Goal: Task Accomplishment & Management: Use online tool/utility

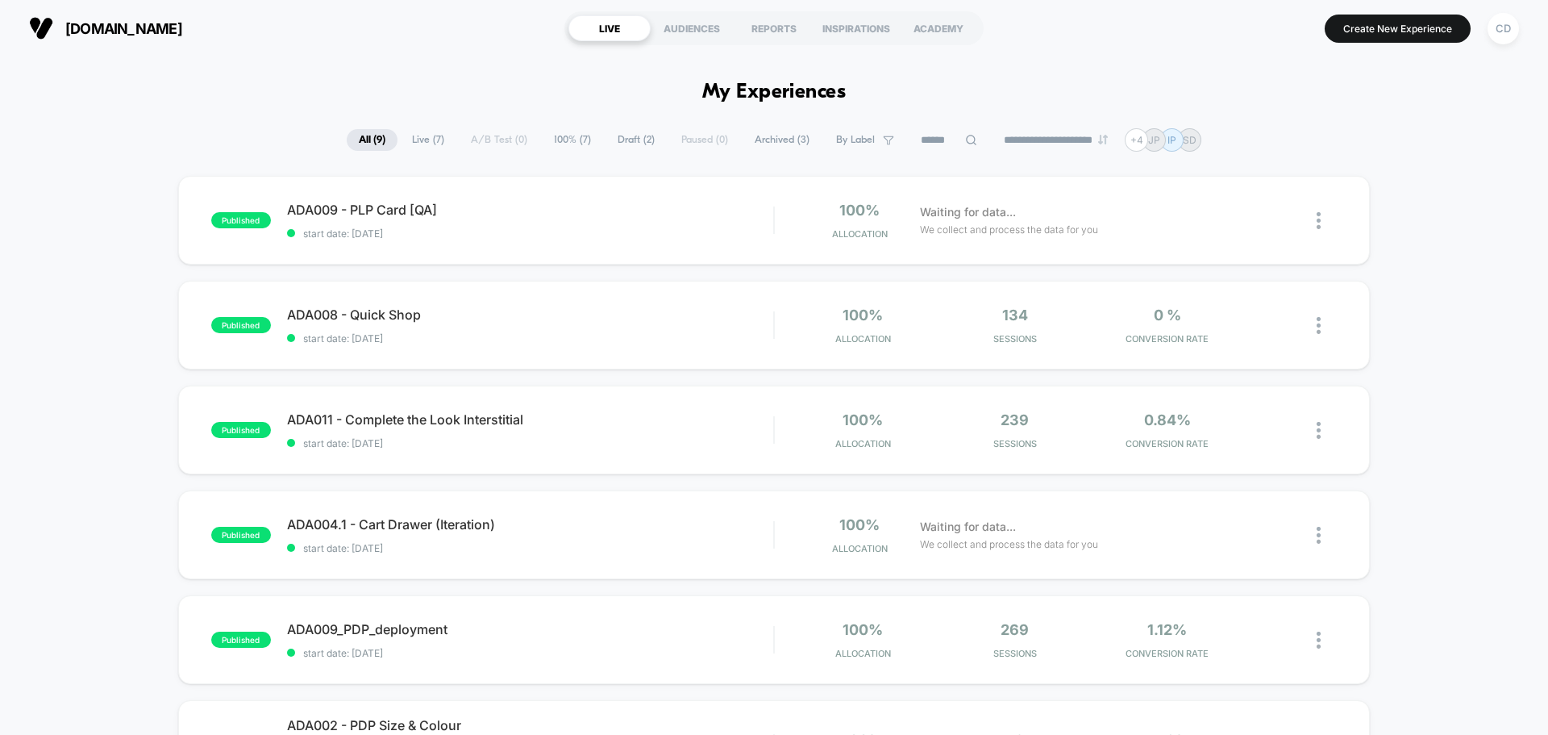
click at [1514, 25] on div "CD" at bounding box center [1503, 28] width 31 height 31
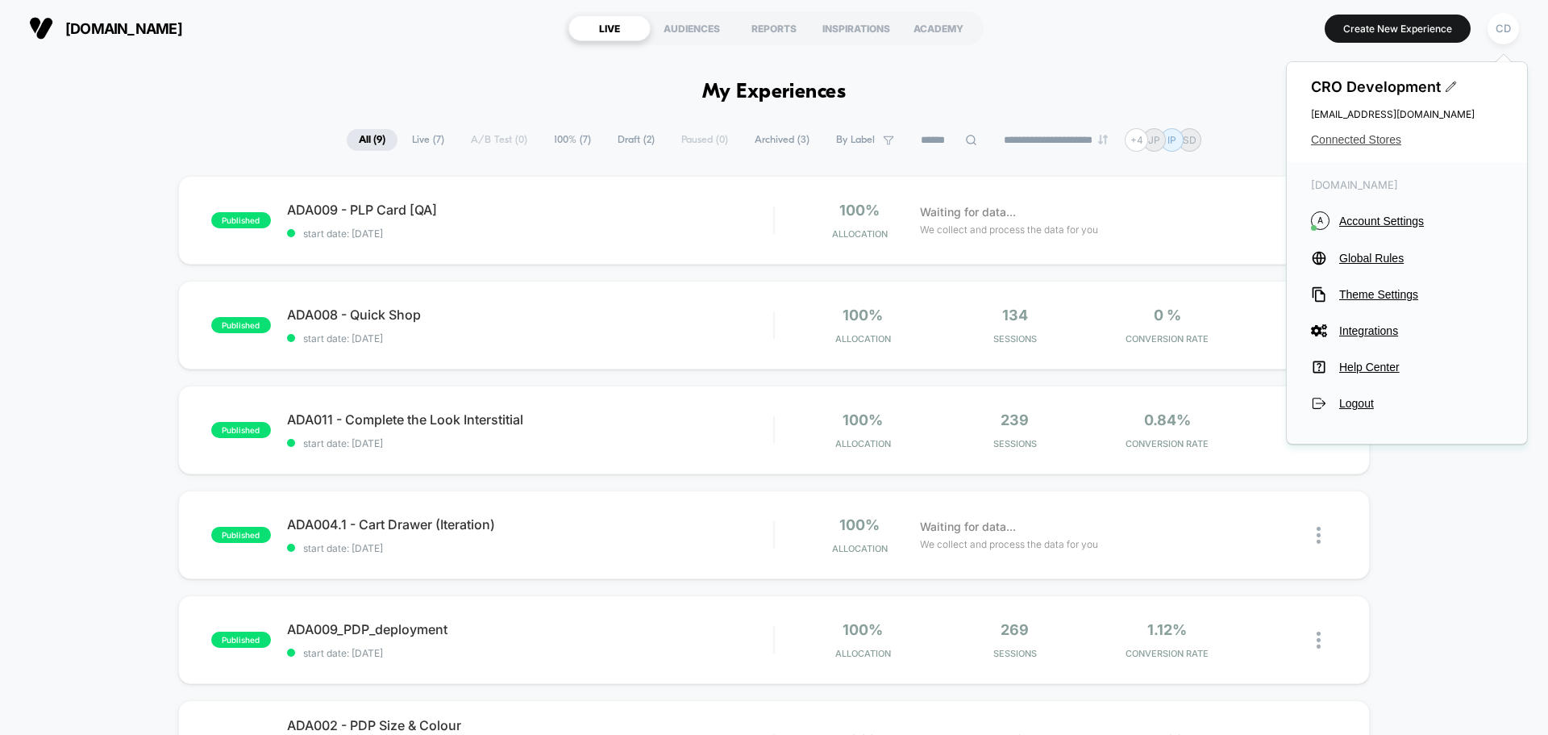
click at [1370, 140] on span "Connected Stores" at bounding box center [1407, 139] width 192 height 13
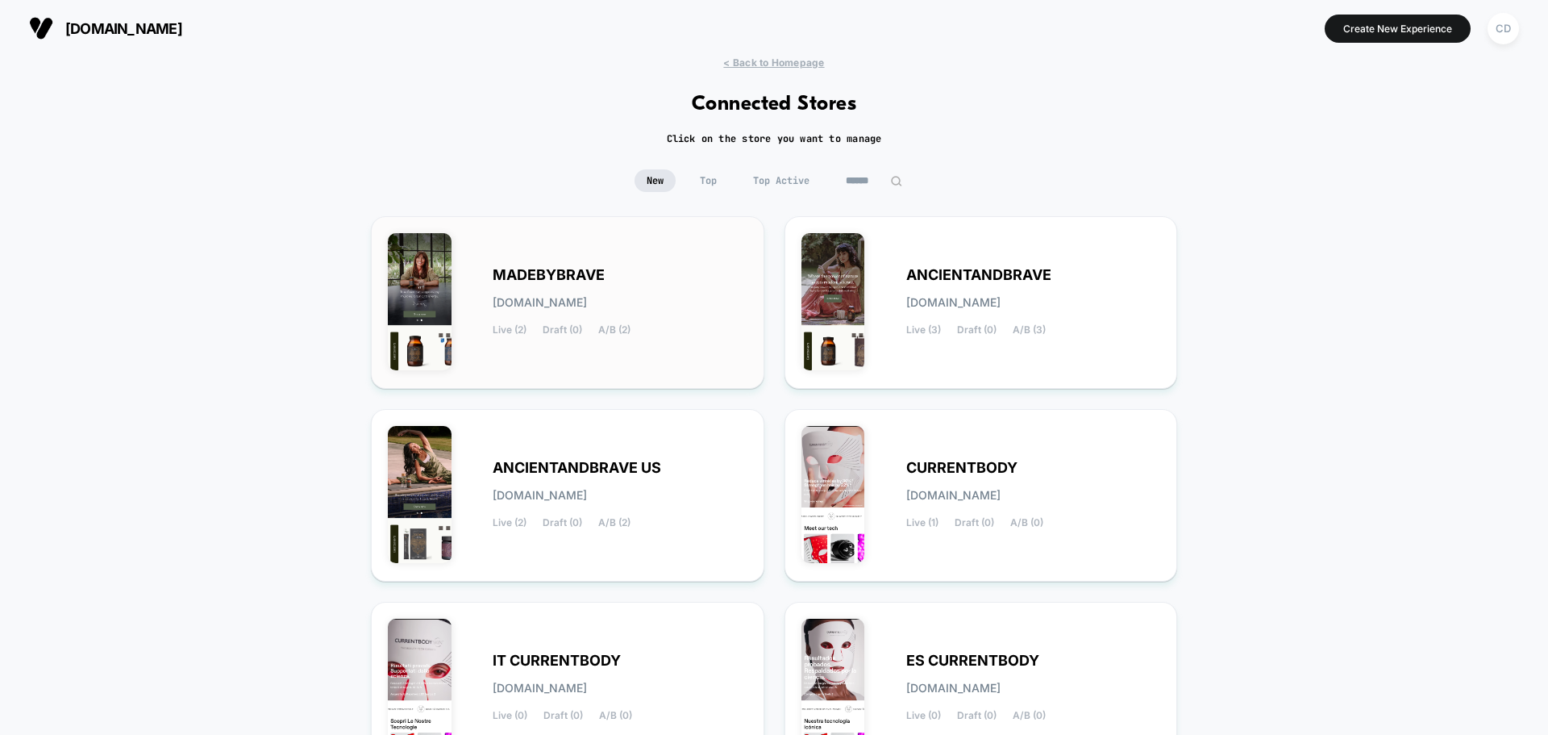
click at [598, 274] on span "MADEBYBRAVE" at bounding box center [549, 274] width 112 height 11
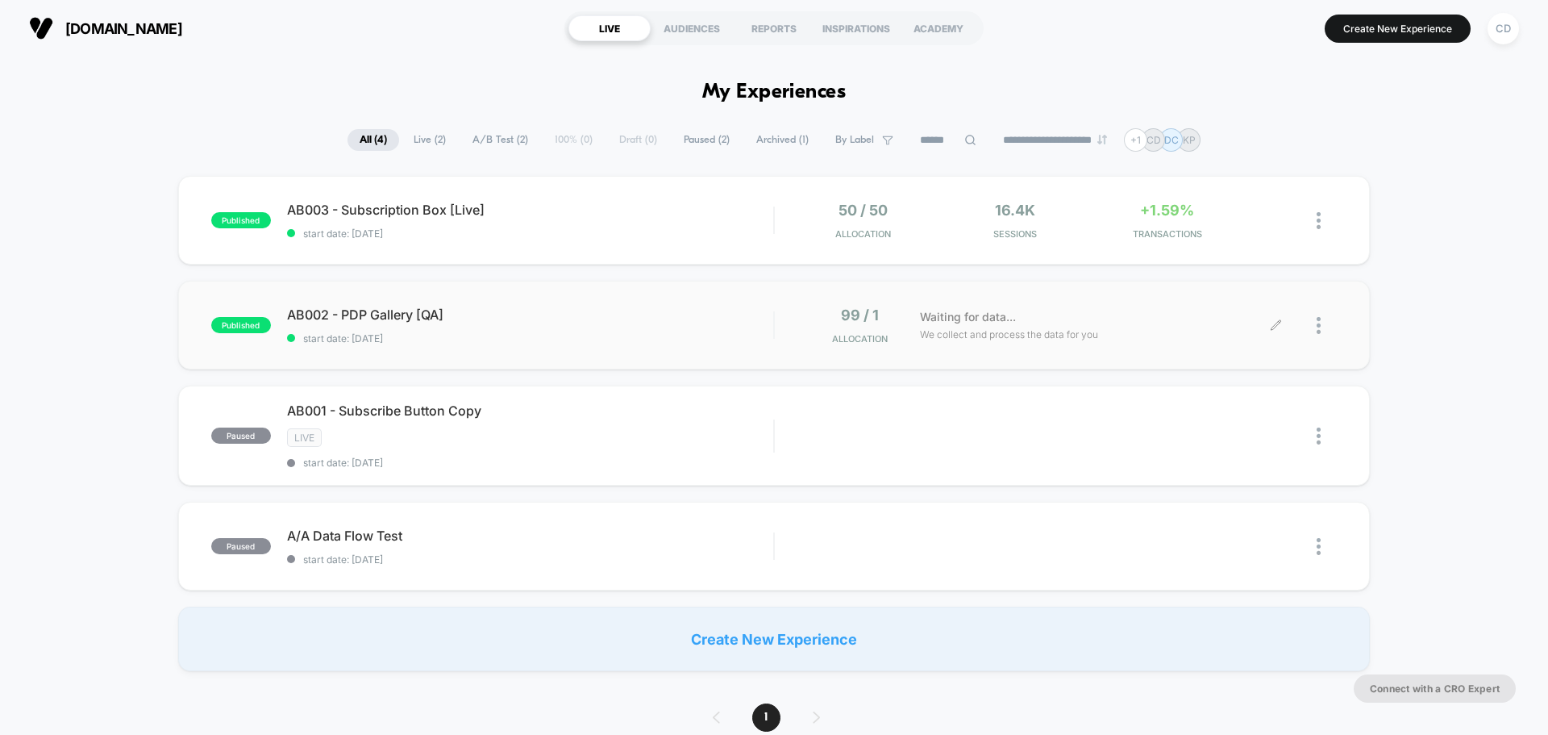
click at [1277, 319] on icon at bounding box center [1276, 325] width 12 height 12
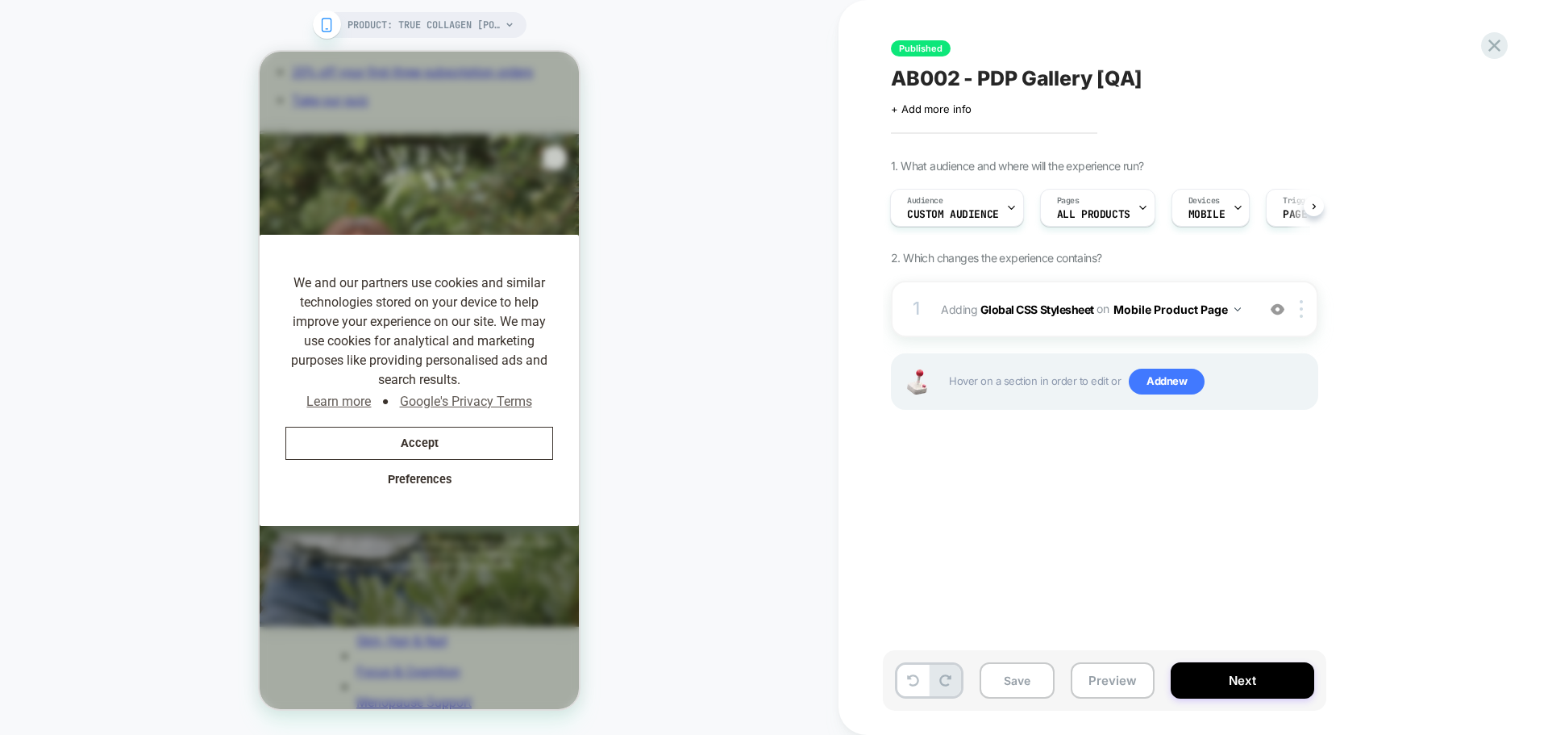
click at [662, 412] on div "PRODUCT: True Collagen [pouch] PRODUCT: True Collagen [pouch]" at bounding box center [419, 367] width 839 height 702
click at [1044, 312] on b "Global CSS Stylesheet" at bounding box center [1038, 309] width 114 height 14
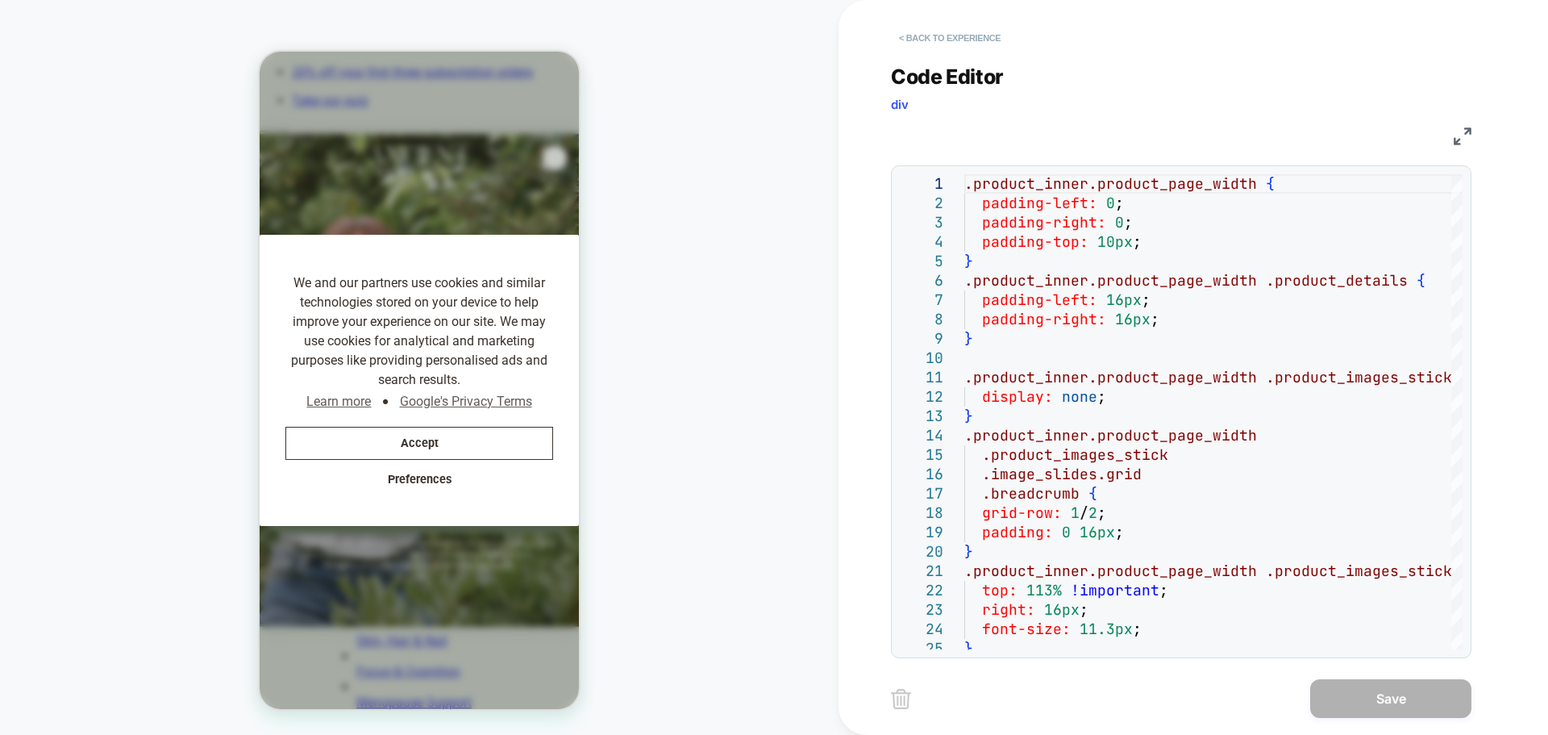
click at [944, 32] on button "< Back to experience" at bounding box center [950, 38] width 118 height 26
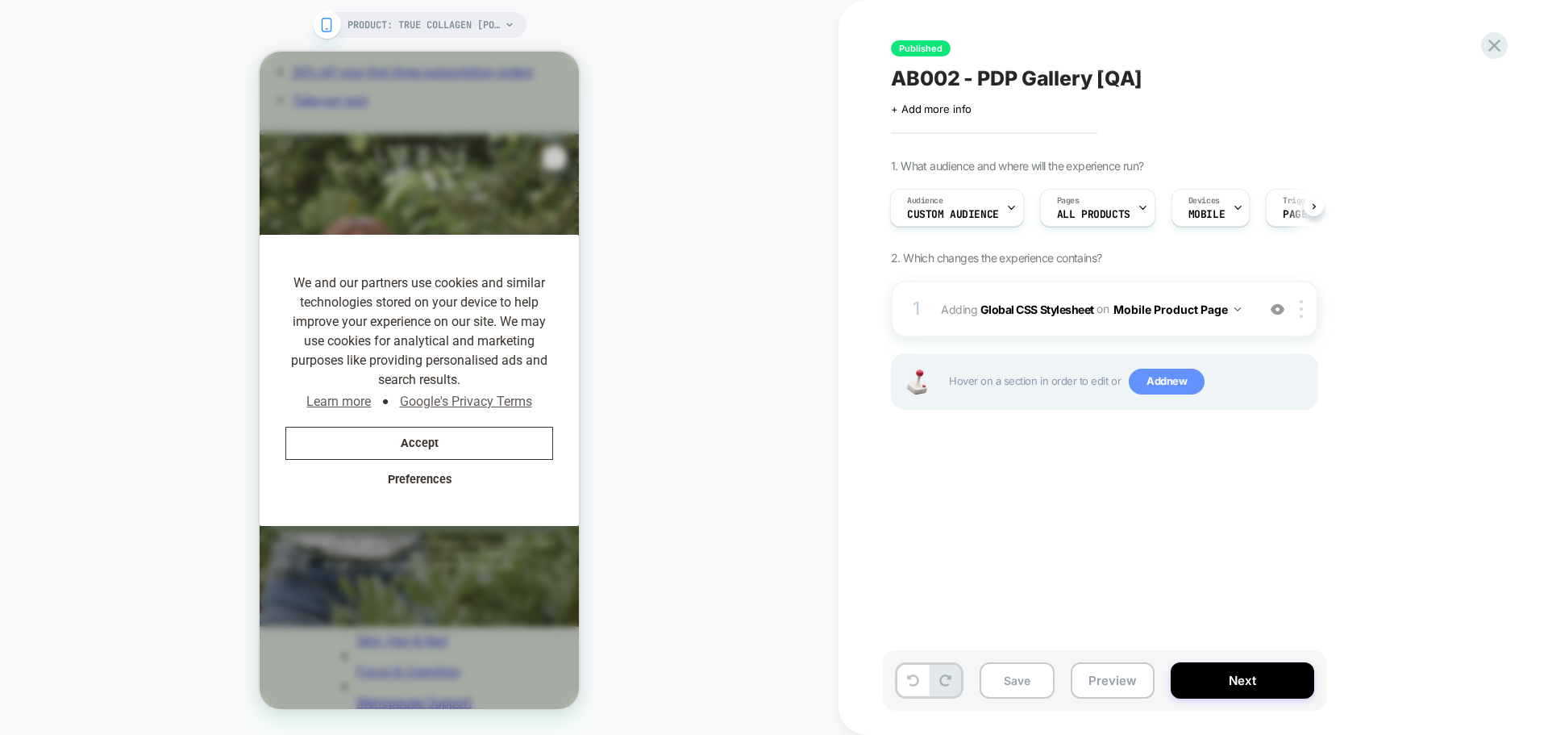
click at [1173, 385] on span "Add new" at bounding box center [1167, 382] width 76 height 26
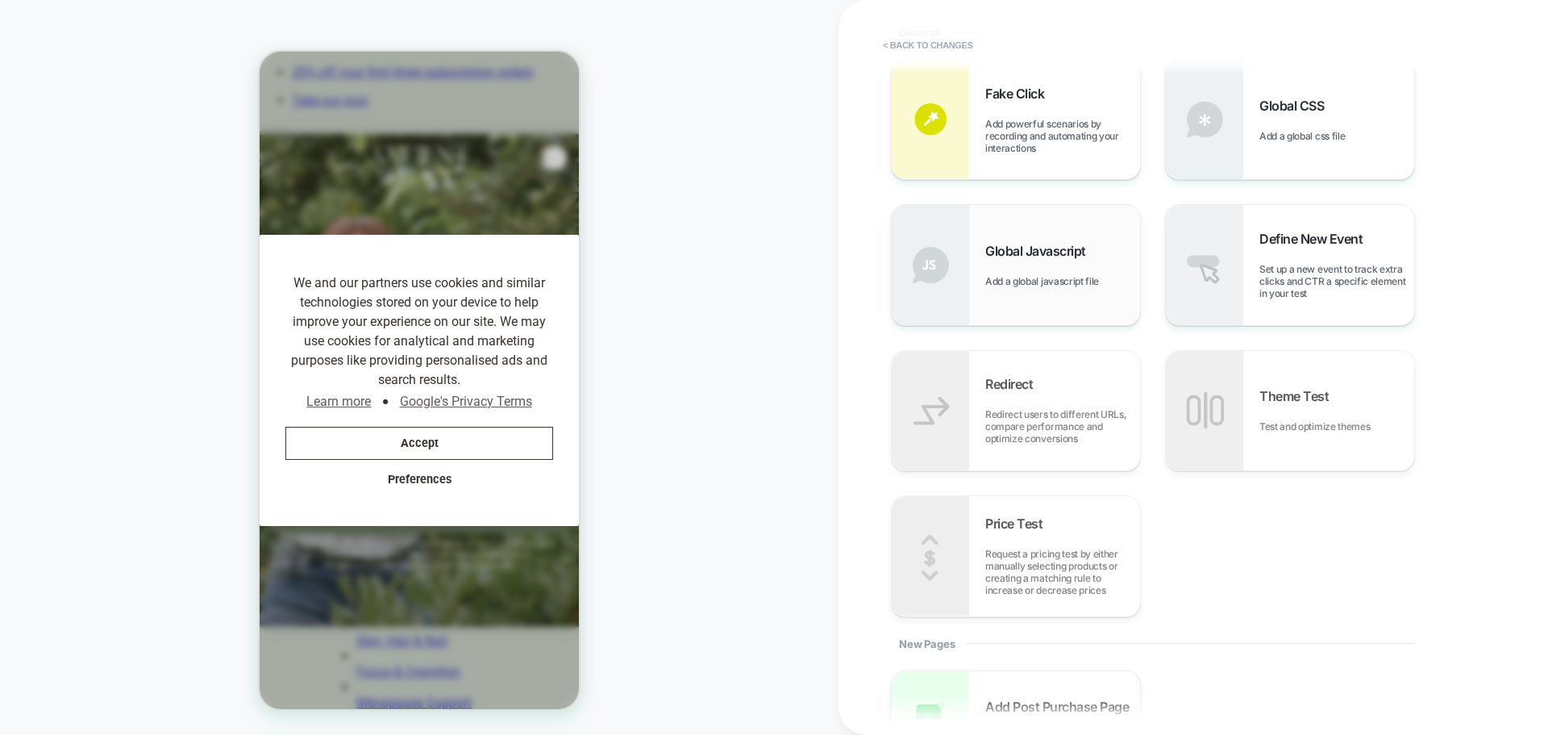
click at [1046, 264] on div "Global Javascript Add a global javascript file" at bounding box center [1062, 265] width 155 height 44
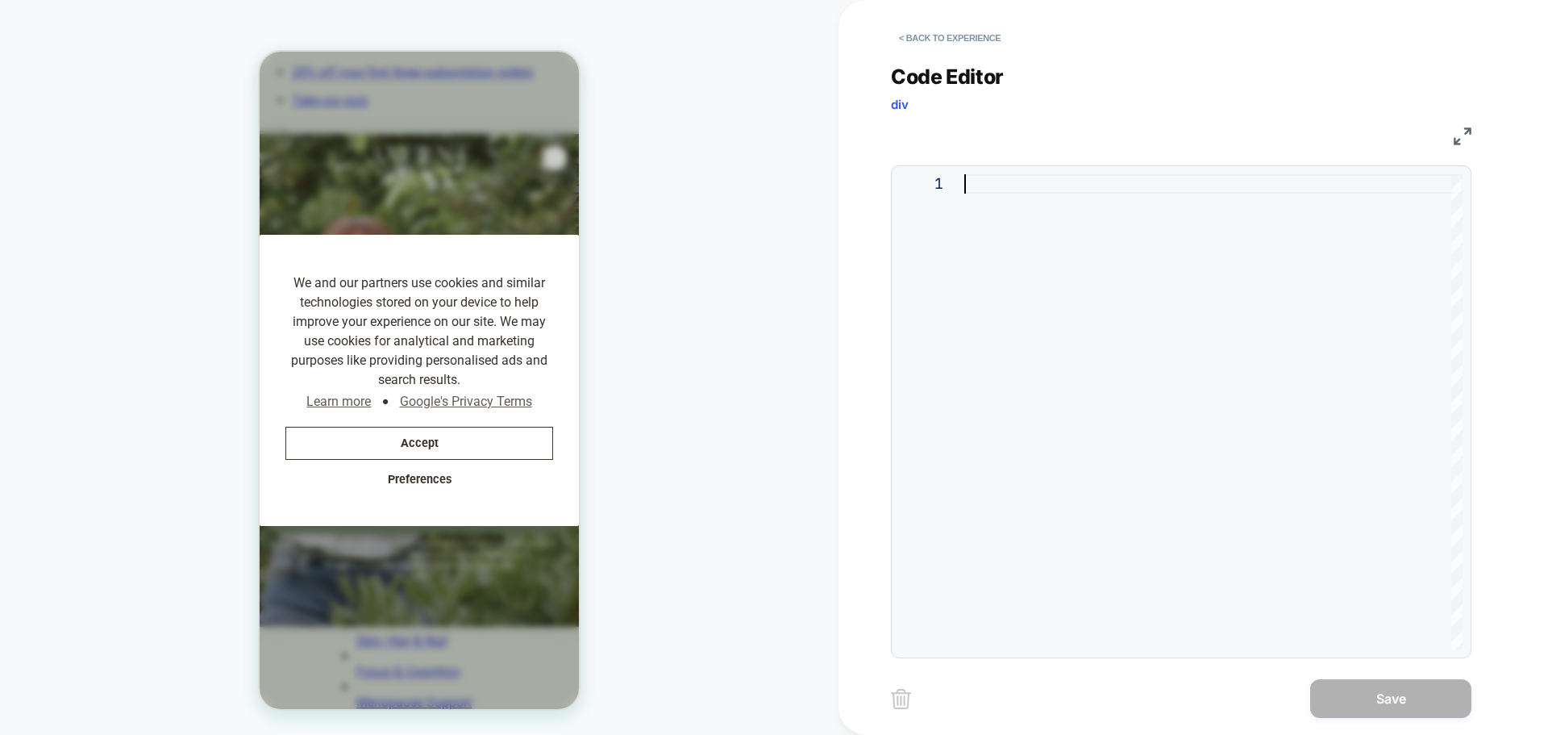
click at [1173, 409] on div at bounding box center [1213, 411] width 498 height 475
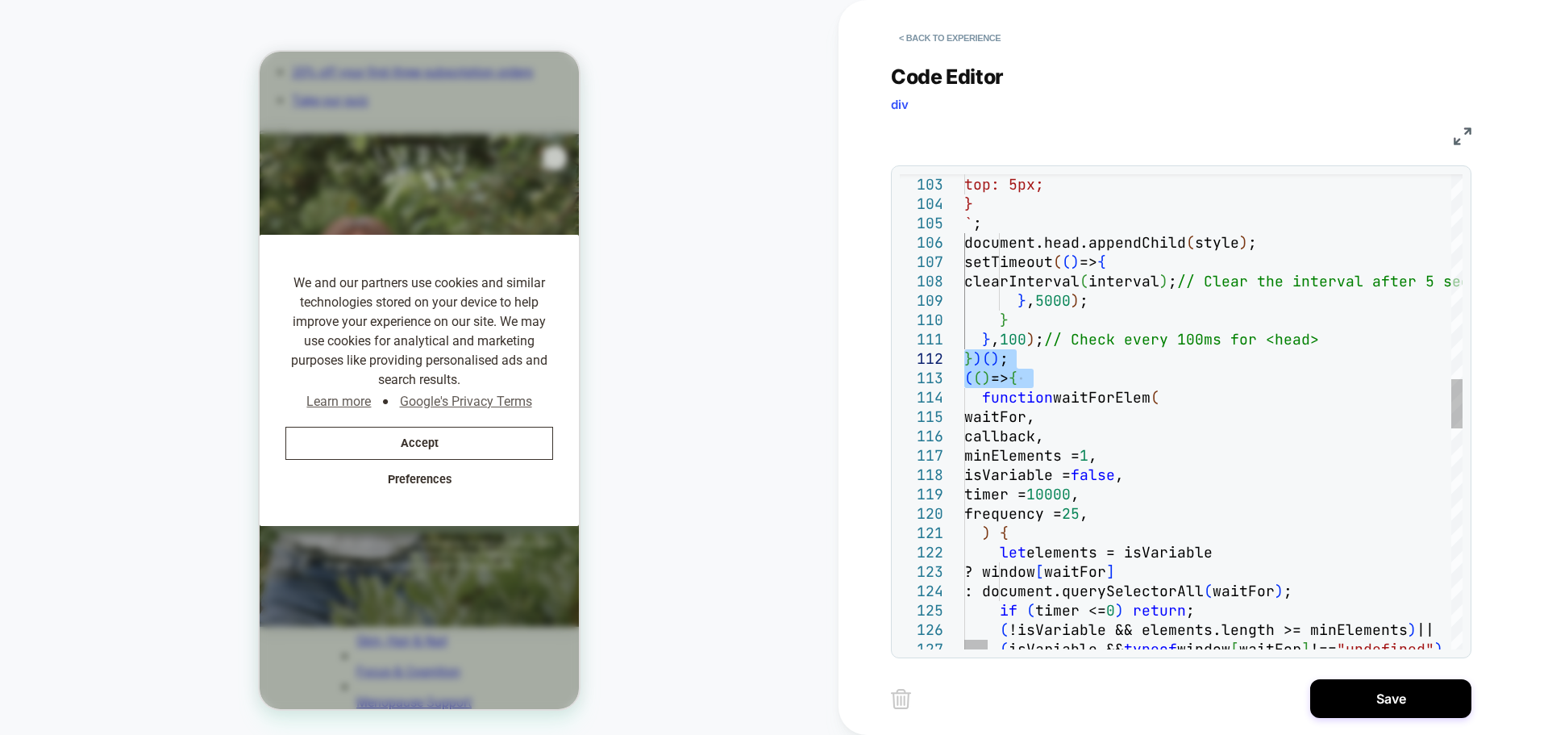
drag, startPoint x: 1043, startPoint y: 376, endPoint x: 919, endPoint y: 356, distance: 124.9
type textarea "**********"
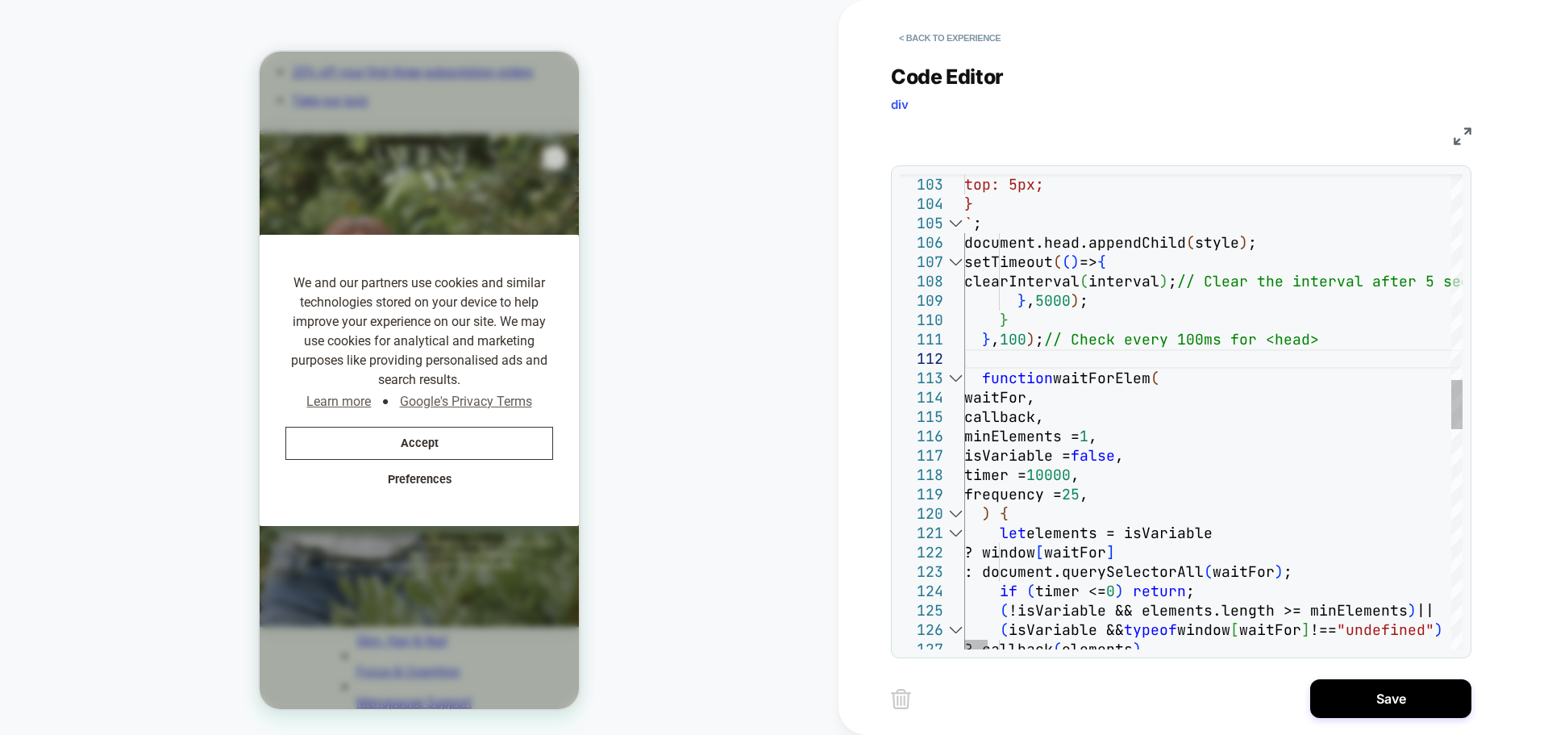
click at [1400, 694] on button "Save" at bounding box center [1390, 698] width 161 height 39
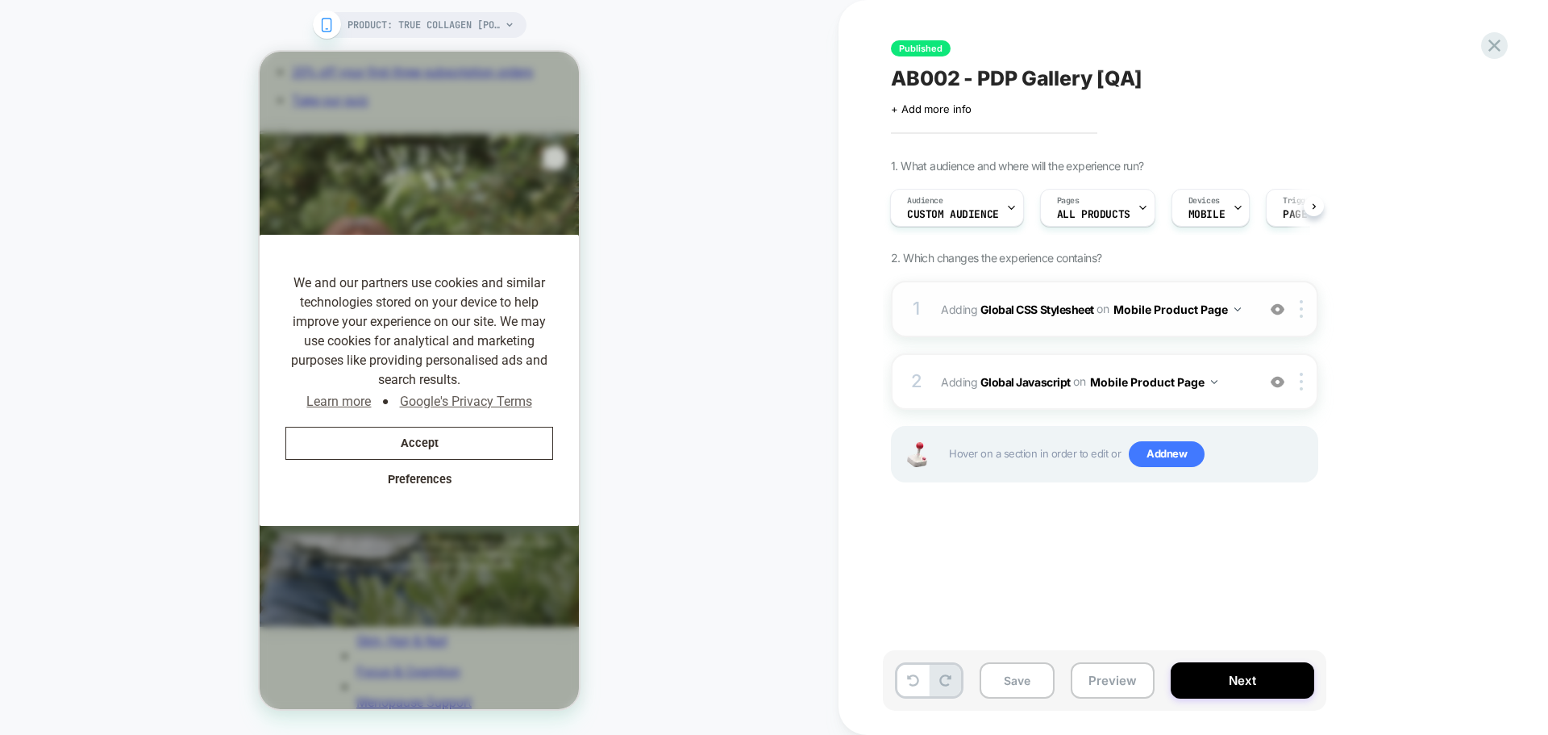
click at [1281, 307] on img at bounding box center [1278, 309] width 14 height 14
click at [1017, 674] on button "Save" at bounding box center [1017, 680] width 75 height 36
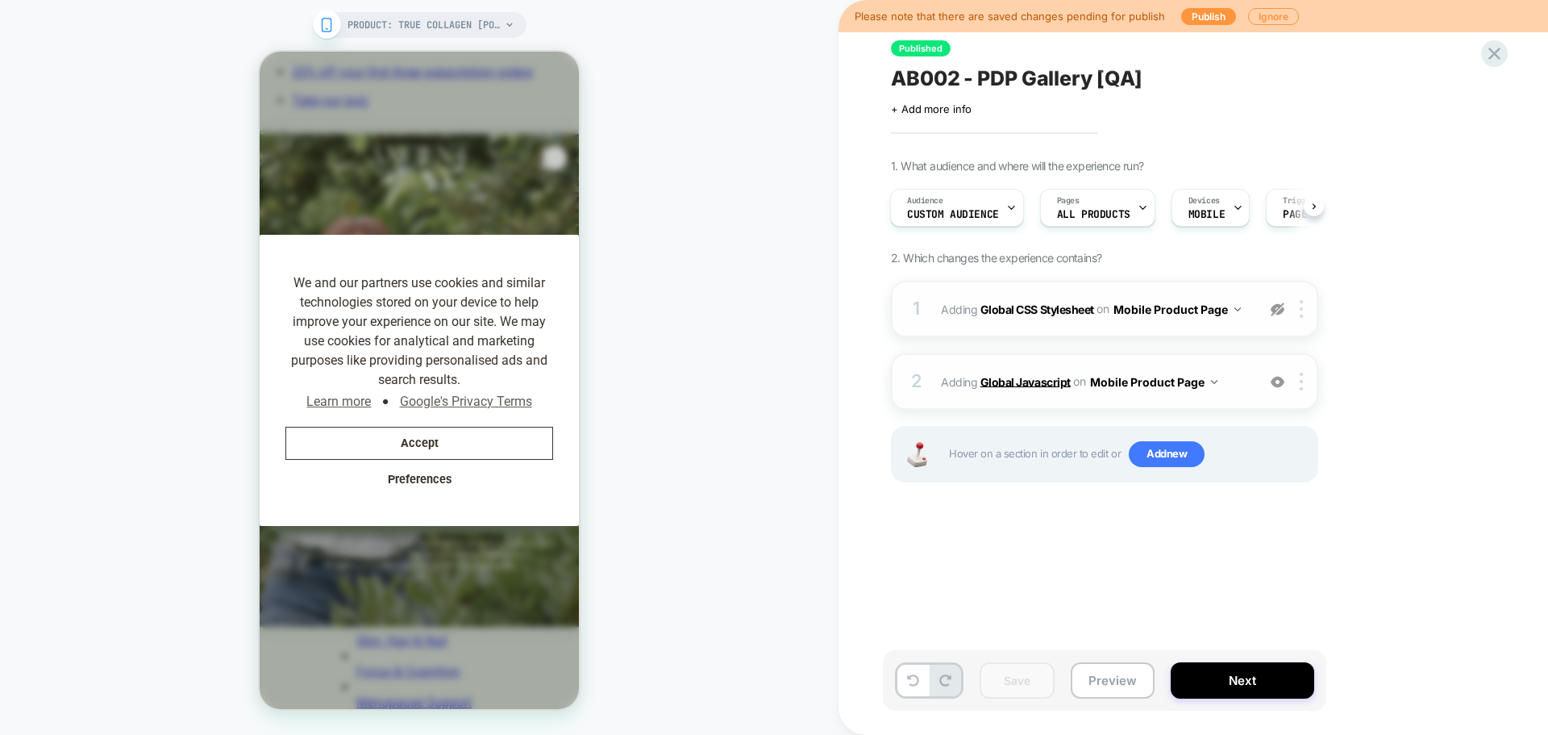
click at [1053, 379] on b "Global Javascript" at bounding box center [1026, 381] width 90 height 14
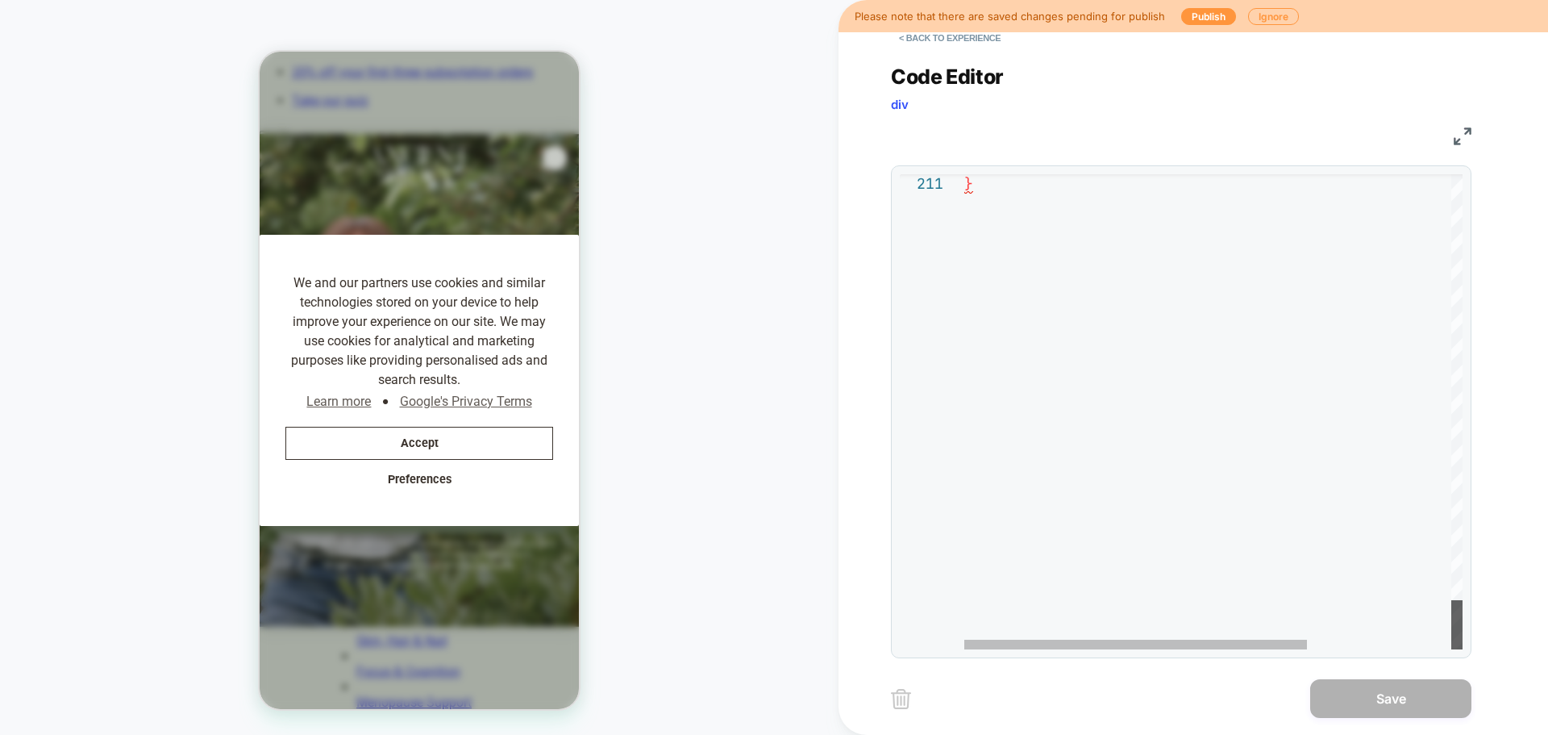
click at [1463, 649] on div at bounding box center [1457, 624] width 11 height 49
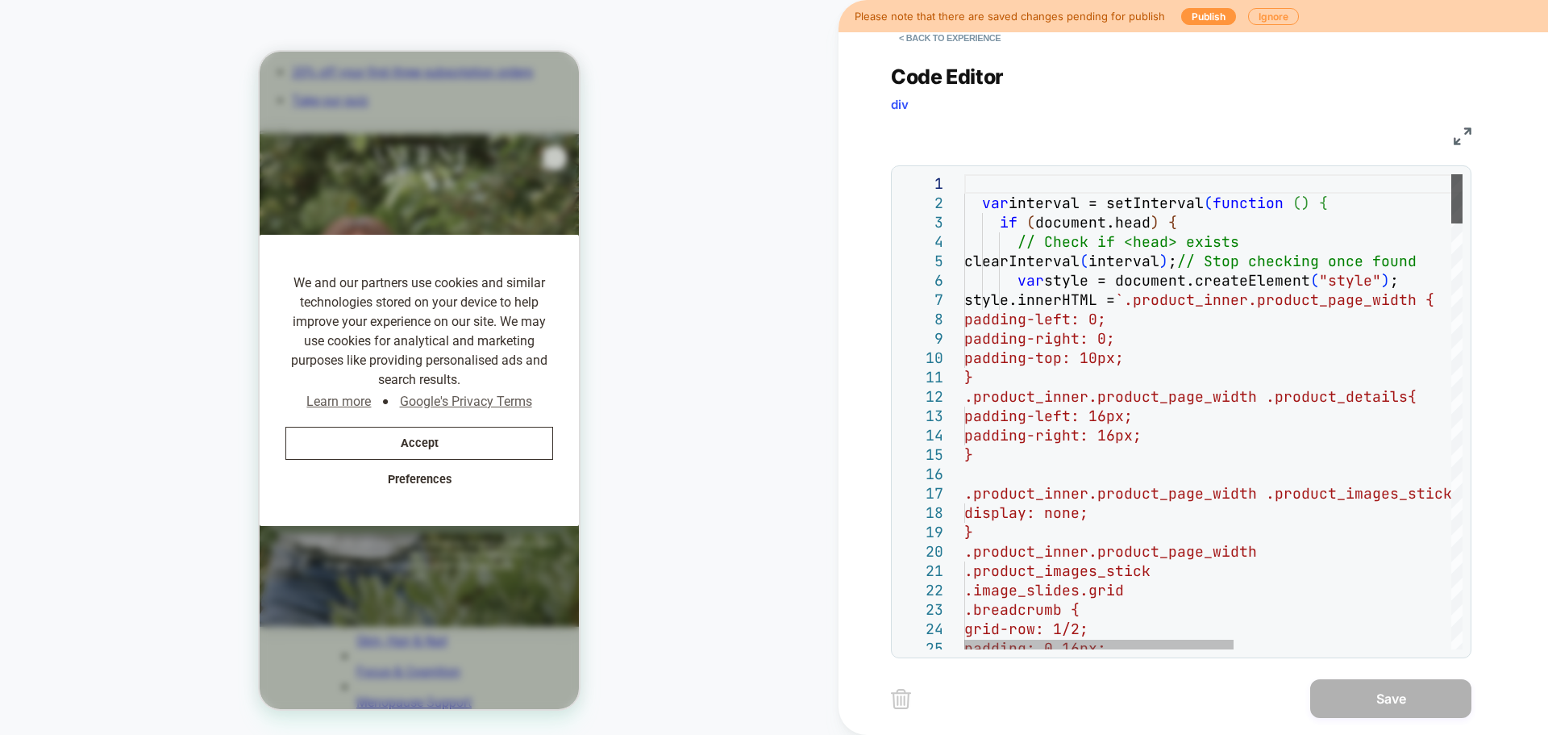
click at [1452, 174] on div at bounding box center [1457, 198] width 11 height 49
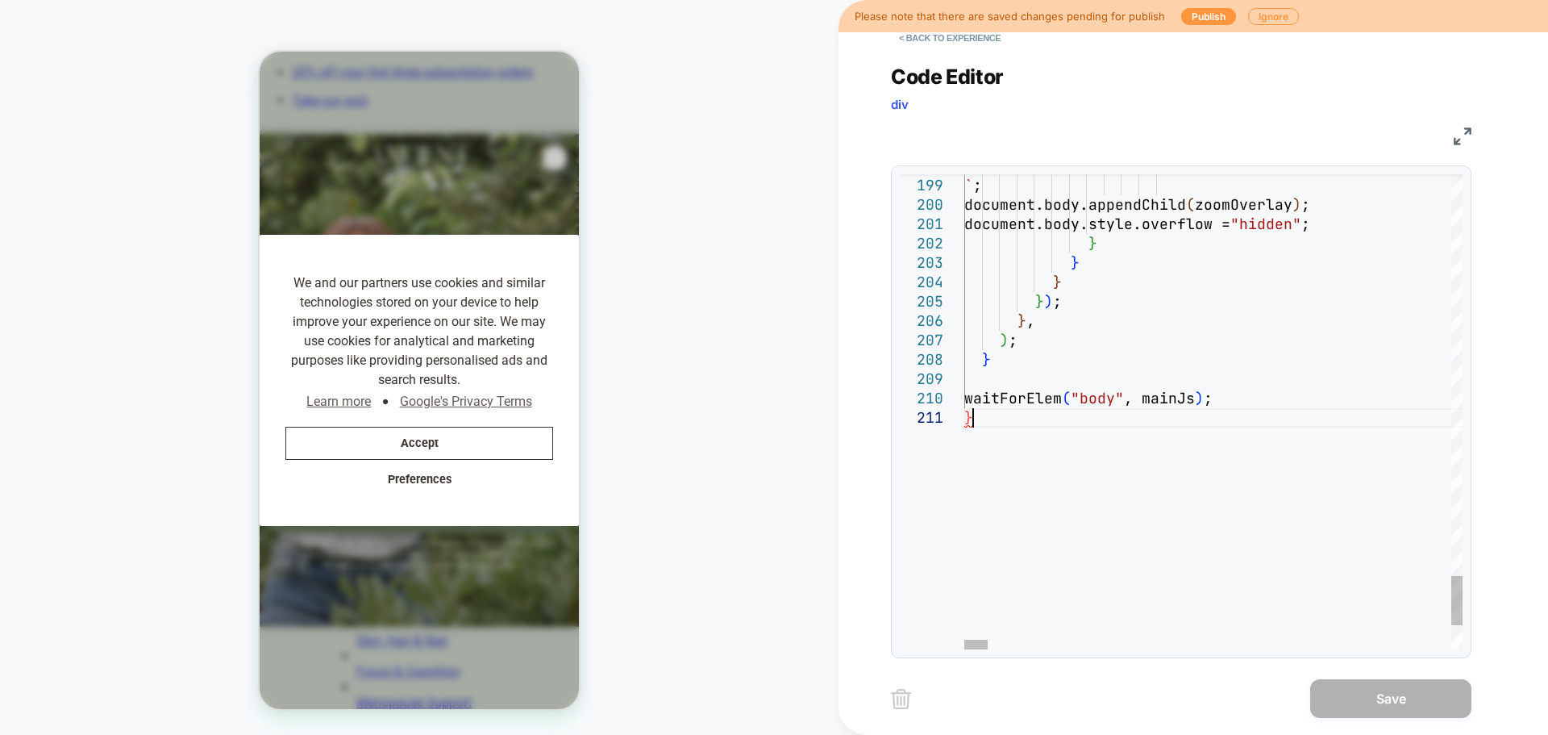
click at [457, 442] on button "Accept" at bounding box center [419, 443] width 268 height 33
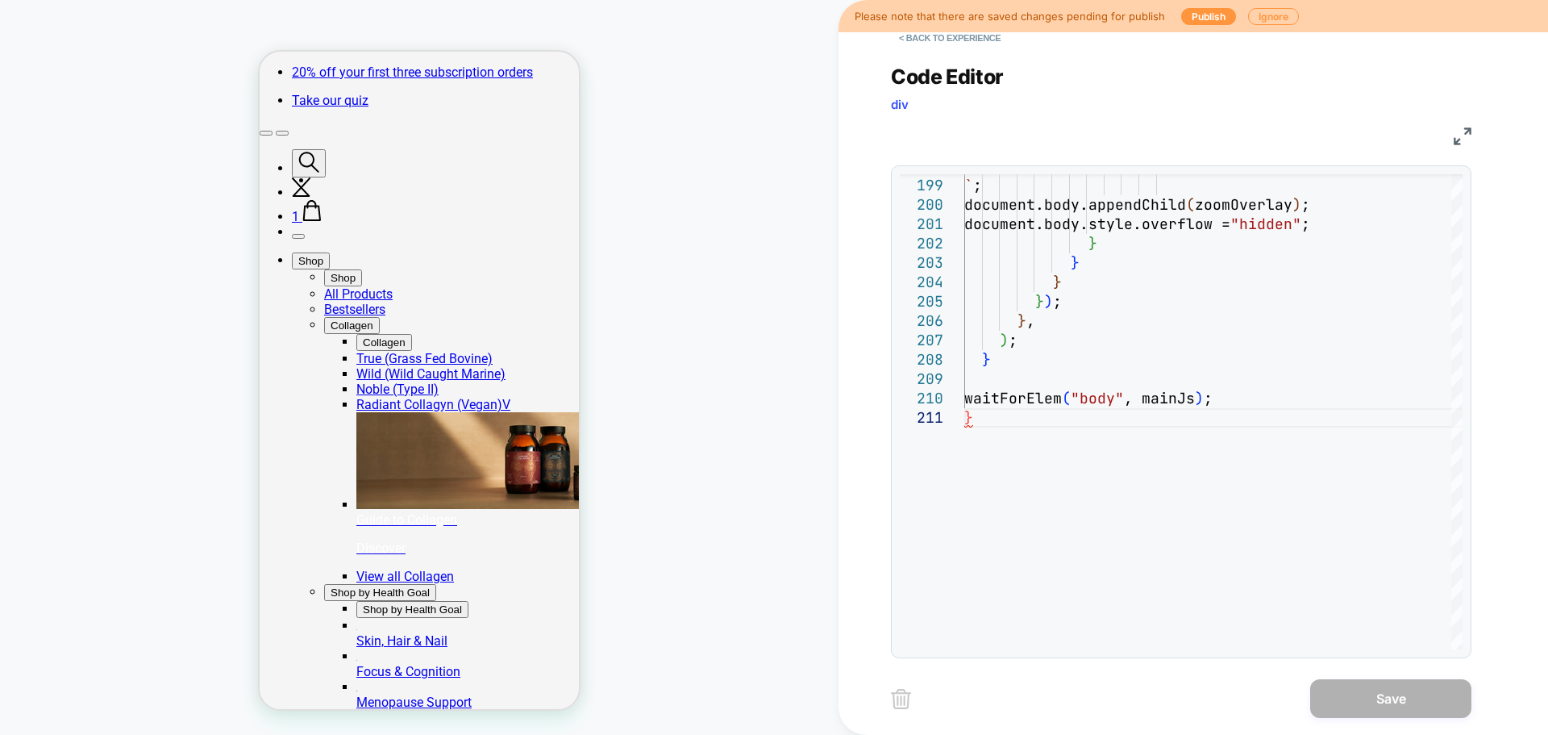
click at [689, 386] on div "PRODUCT: True Collagen [pouch] PRODUCT: True Collagen [pouch]" at bounding box center [419, 367] width 839 height 702
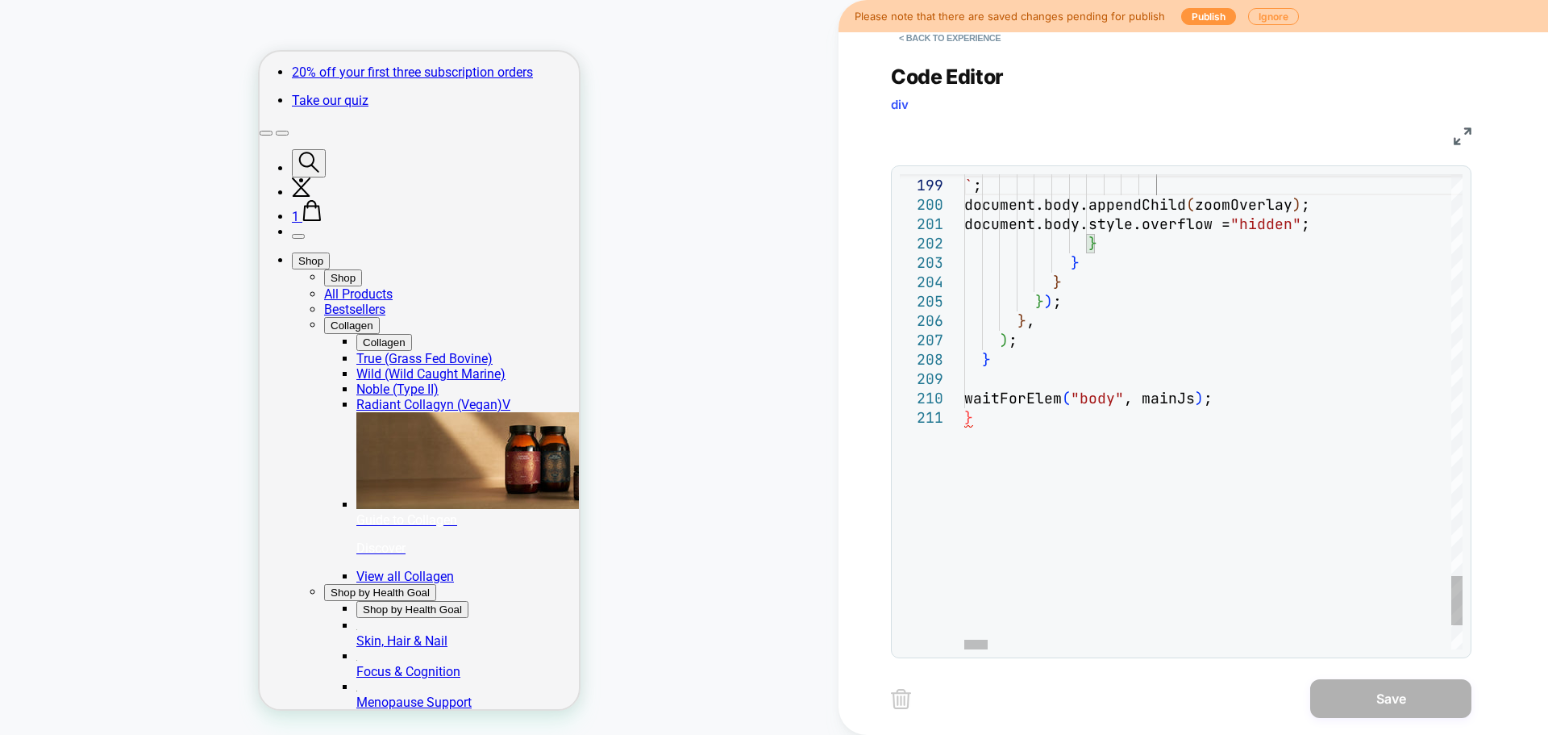
type textarea "*"
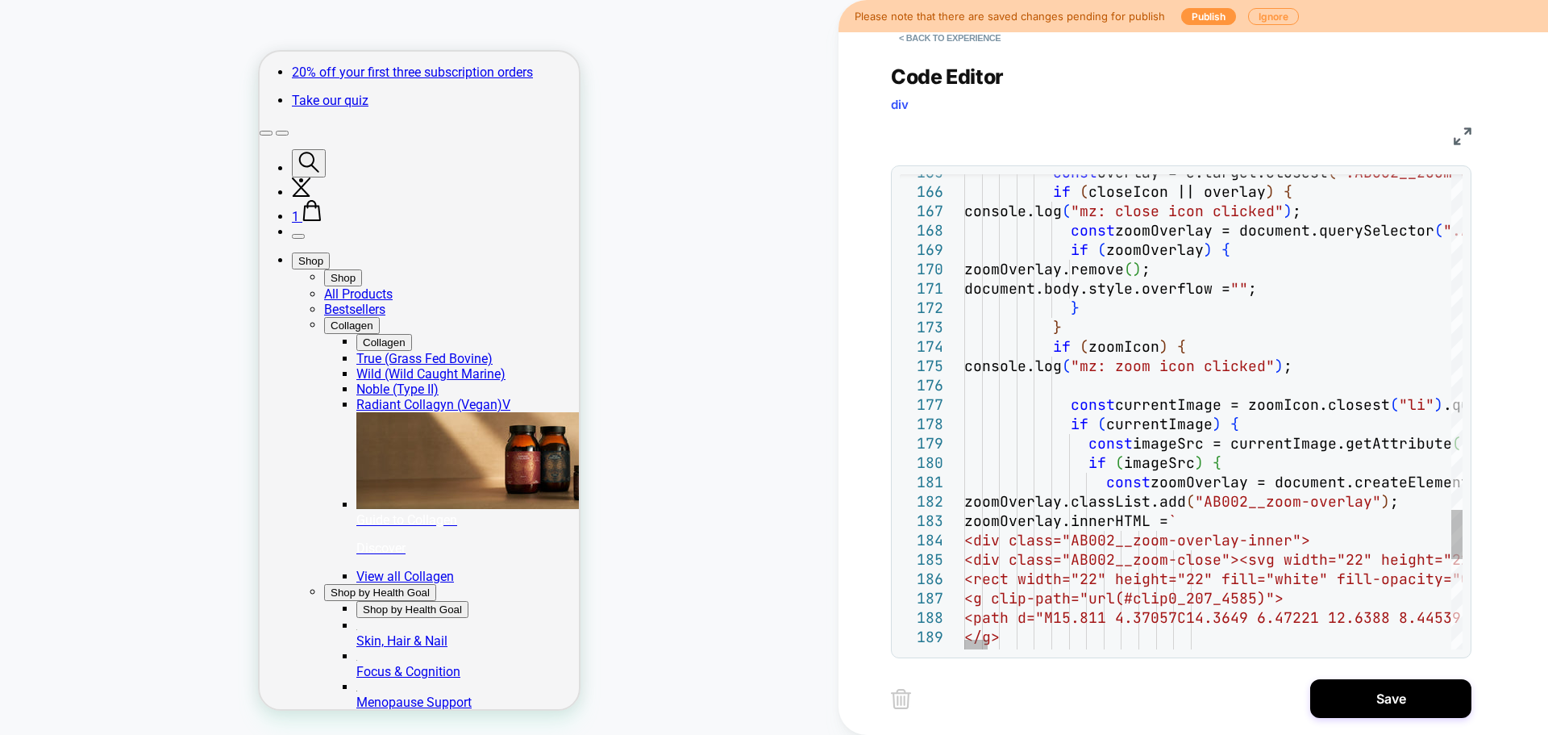
type textarea "**********"
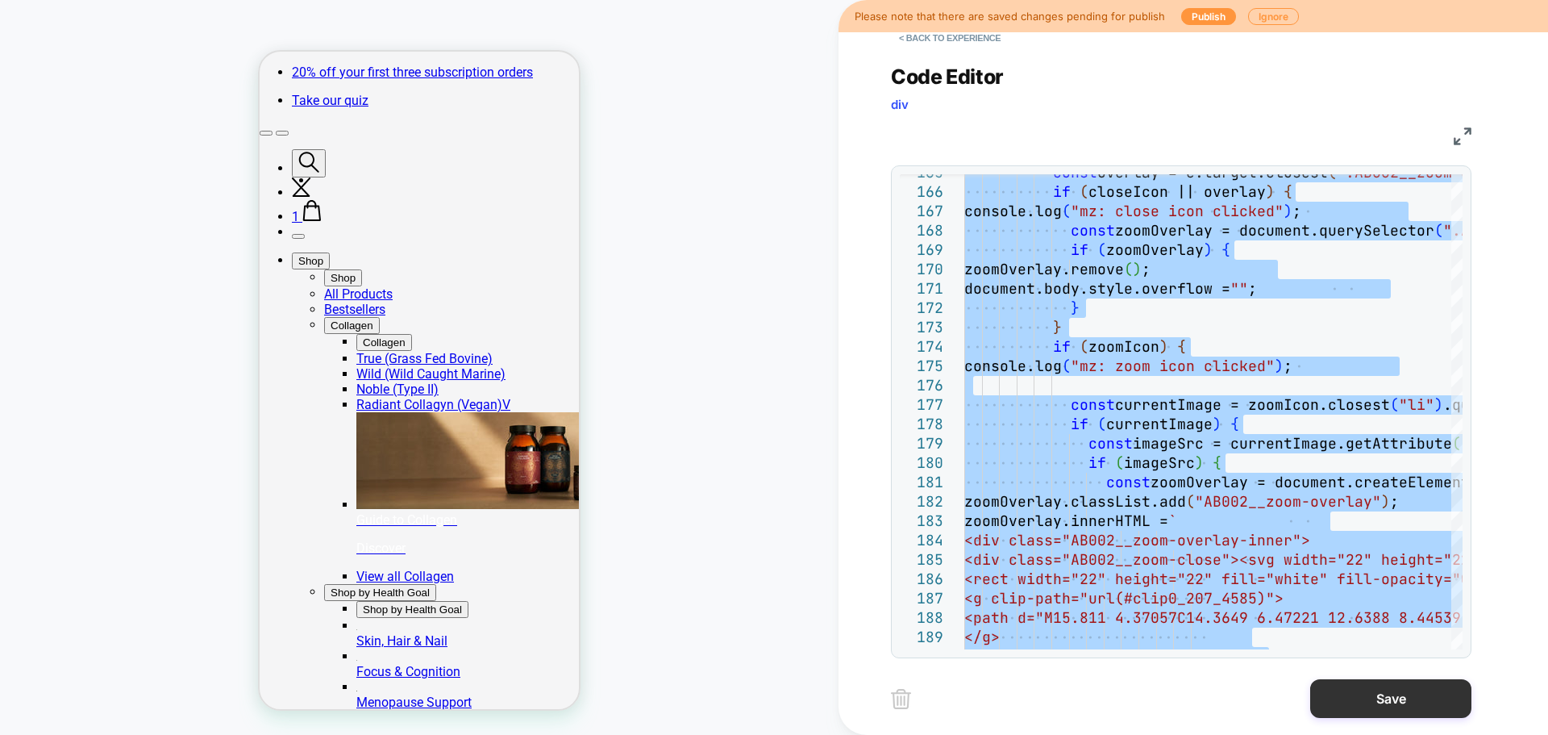
click at [1379, 710] on button "Save" at bounding box center [1390, 698] width 161 height 39
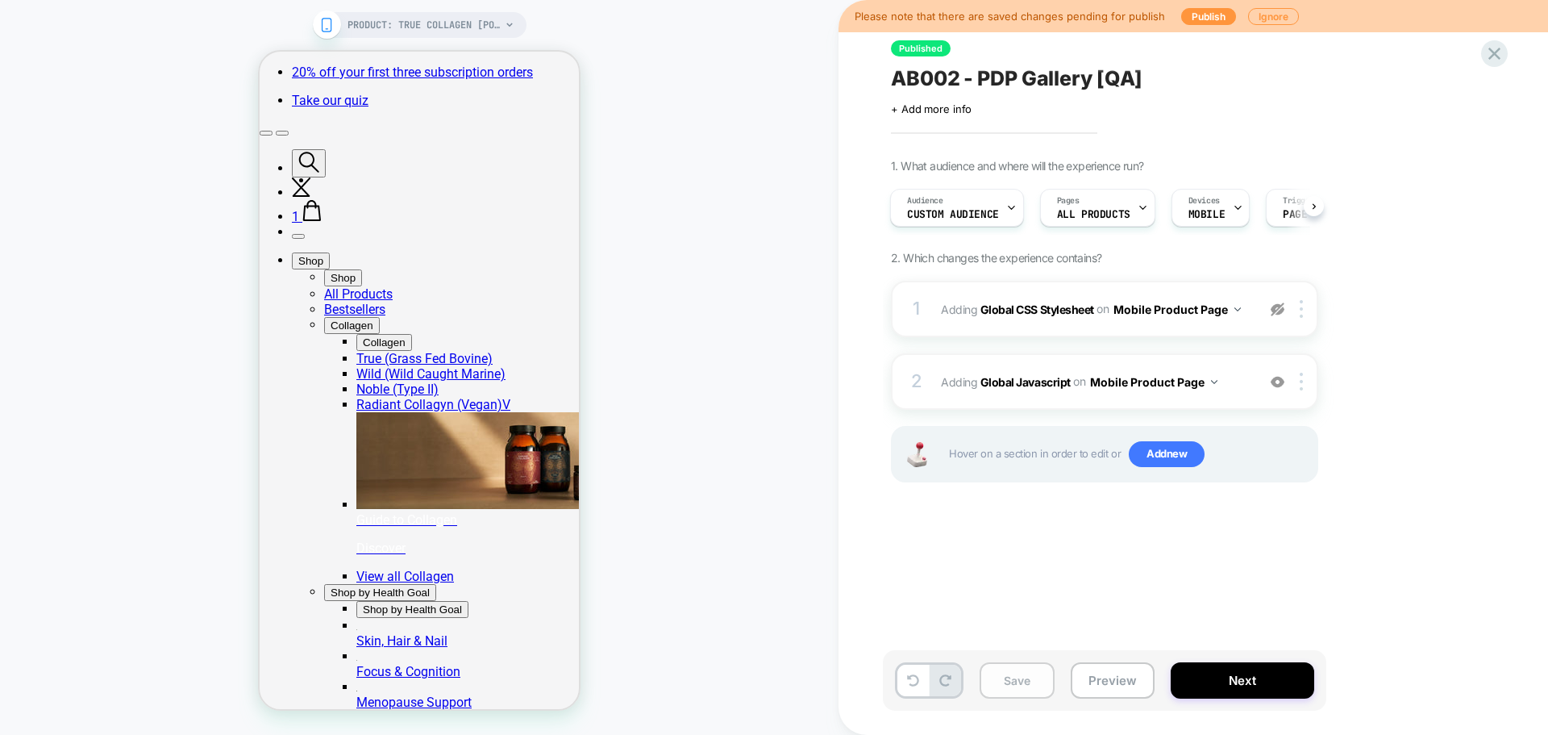
click at [1023, 668] on button "Save" at bounding box center [1017, 680] width 75 height 36
click at [1214, 13] on button "Publish" at bounding box center [1208, 16] width 55 height 17
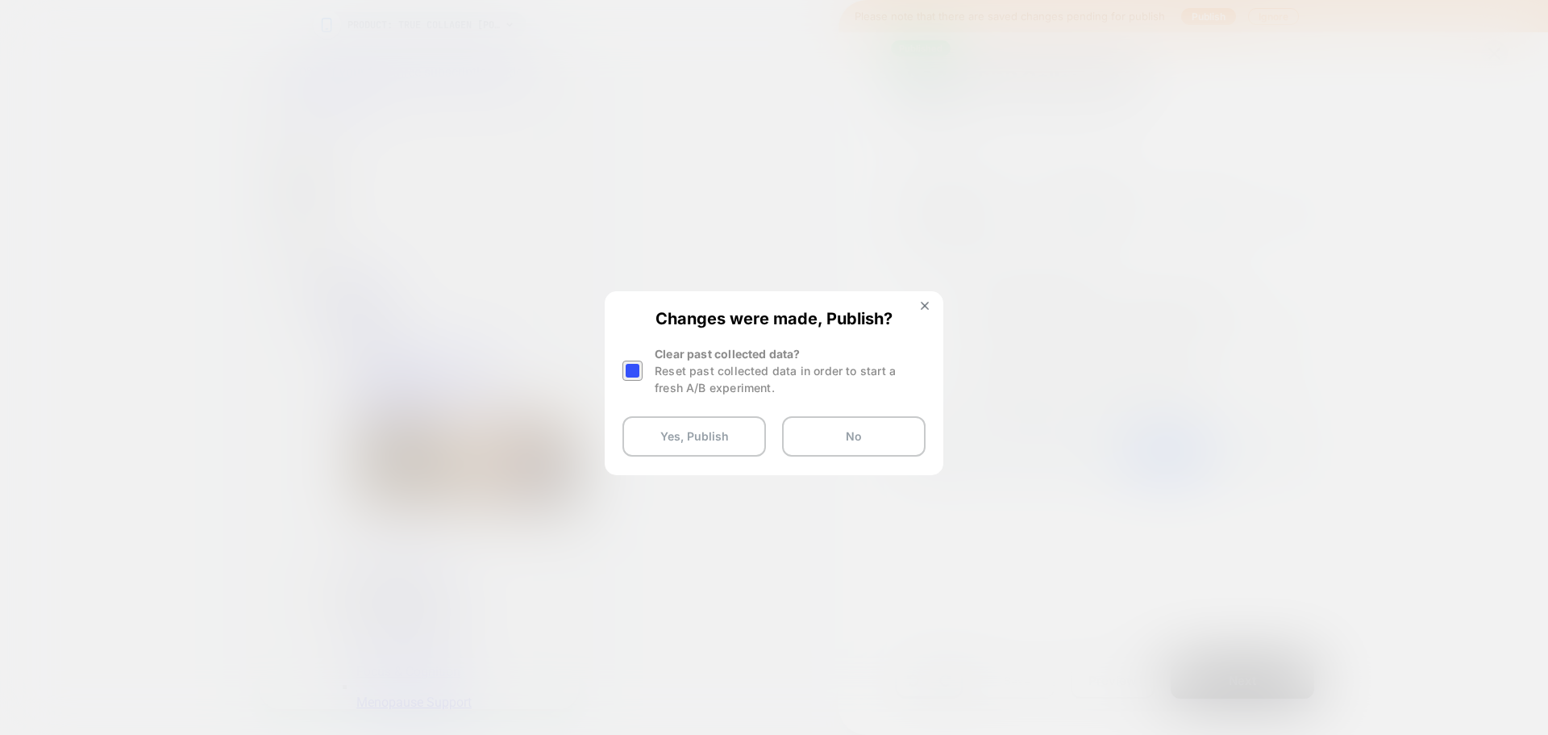
click at [630, 365] on div at bounding box center [633, 370] width 20 height 20
click at [686, 439] on button "Yes, Publish" at bounding box center [695, 436] width 144 height 40
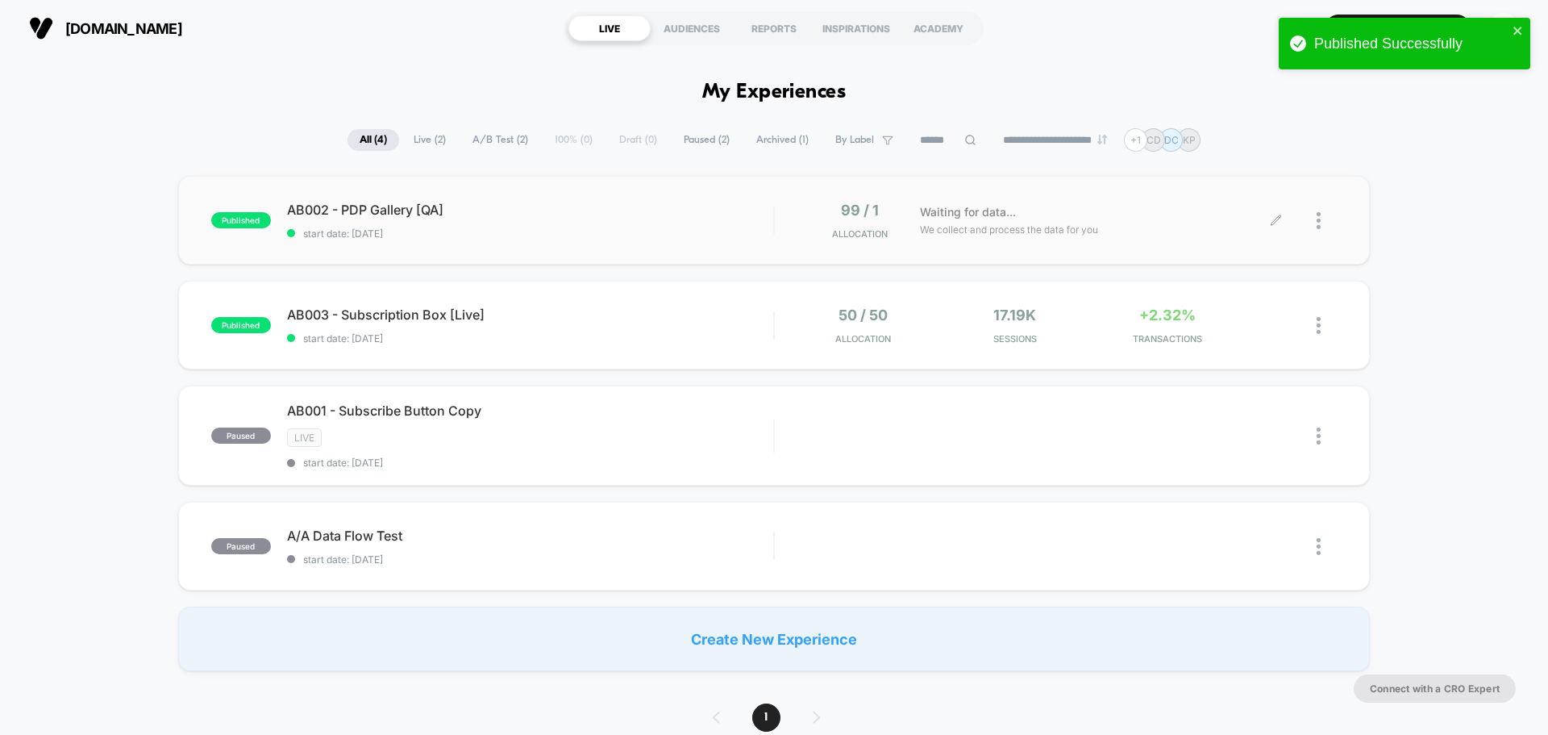
click at [1277, 218] on icon at bounding box center [1276, 221] width 12 height 12
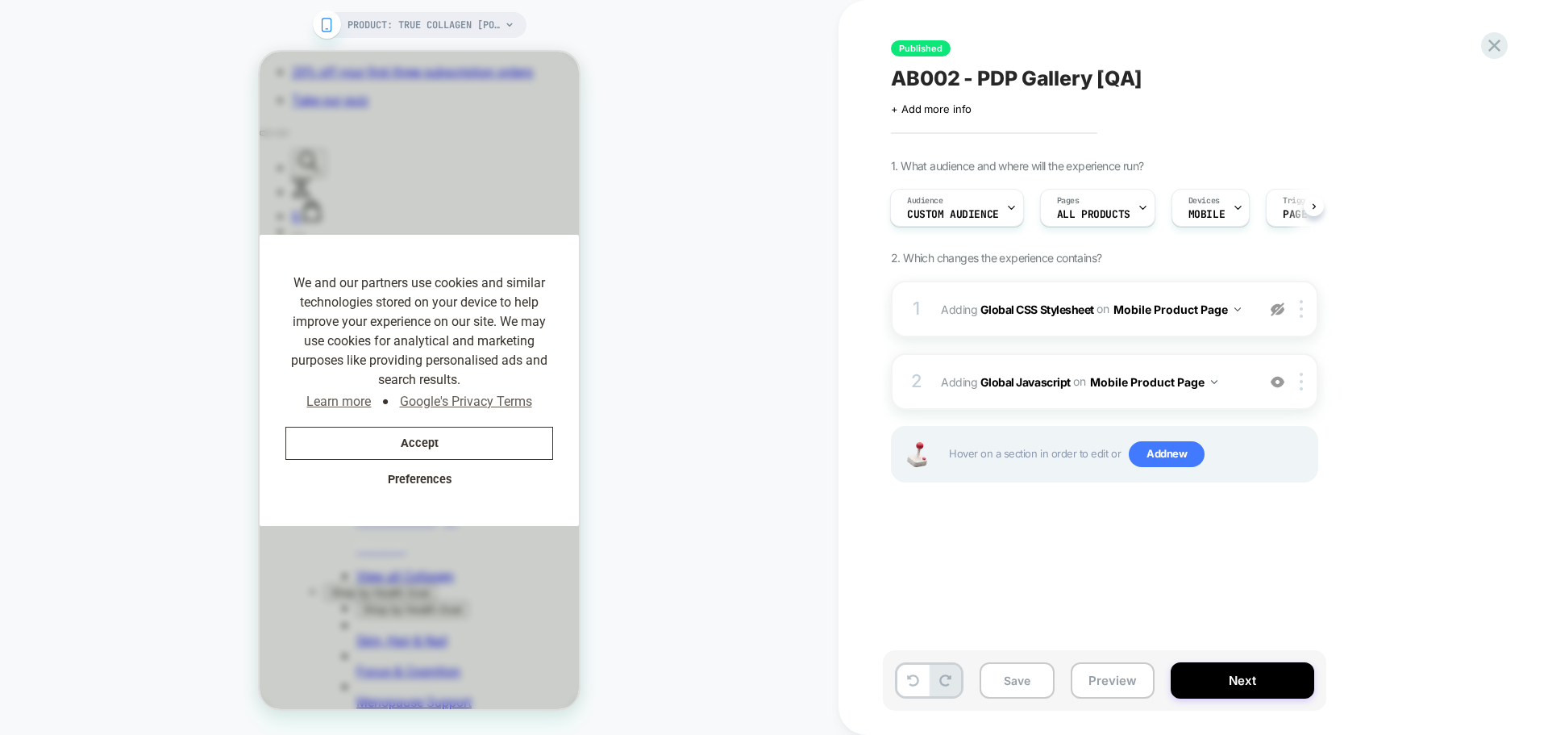
scroll to position [0, 215]
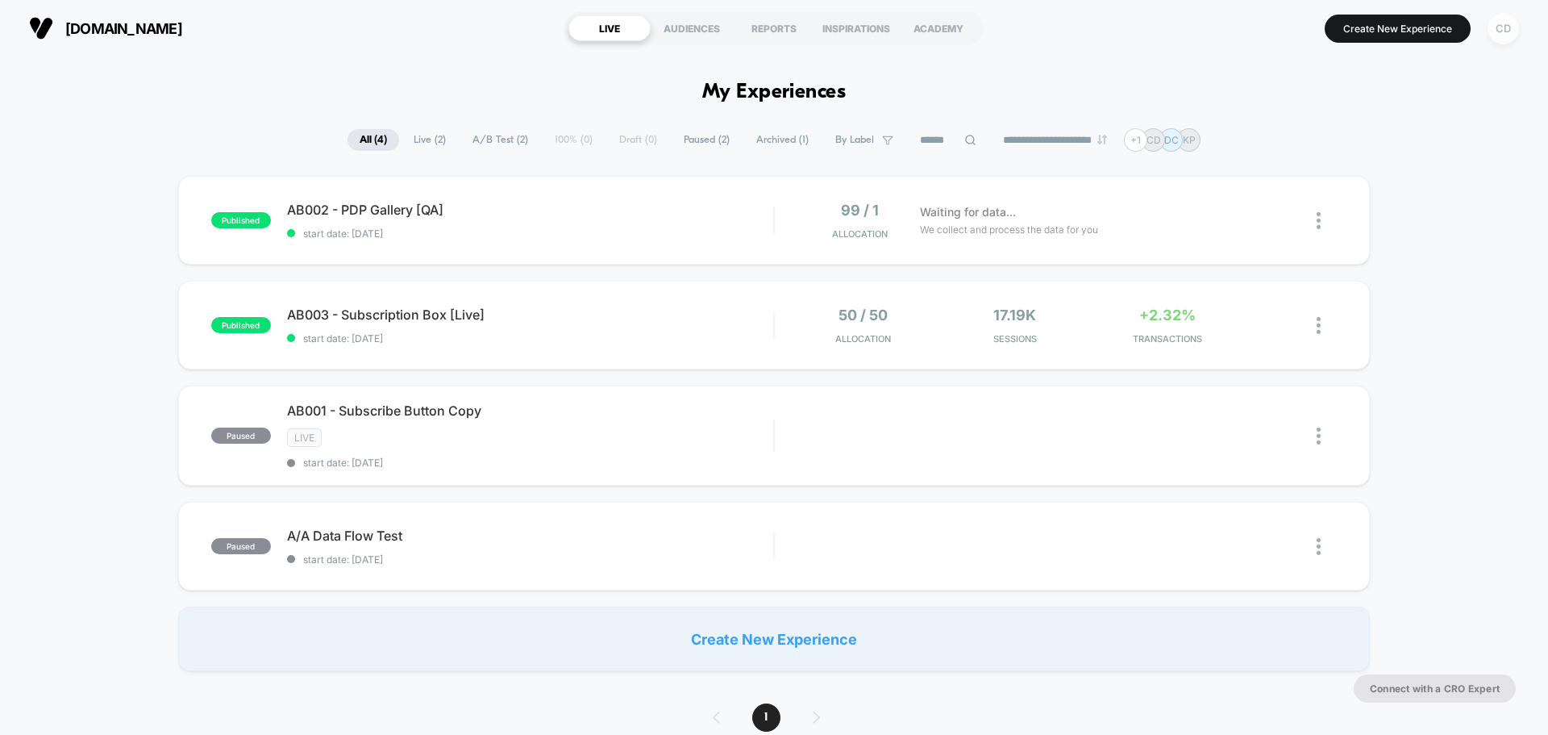
click at [1505, 31] on div "CD" at bounding box center [1503, 28] width 31 height 31
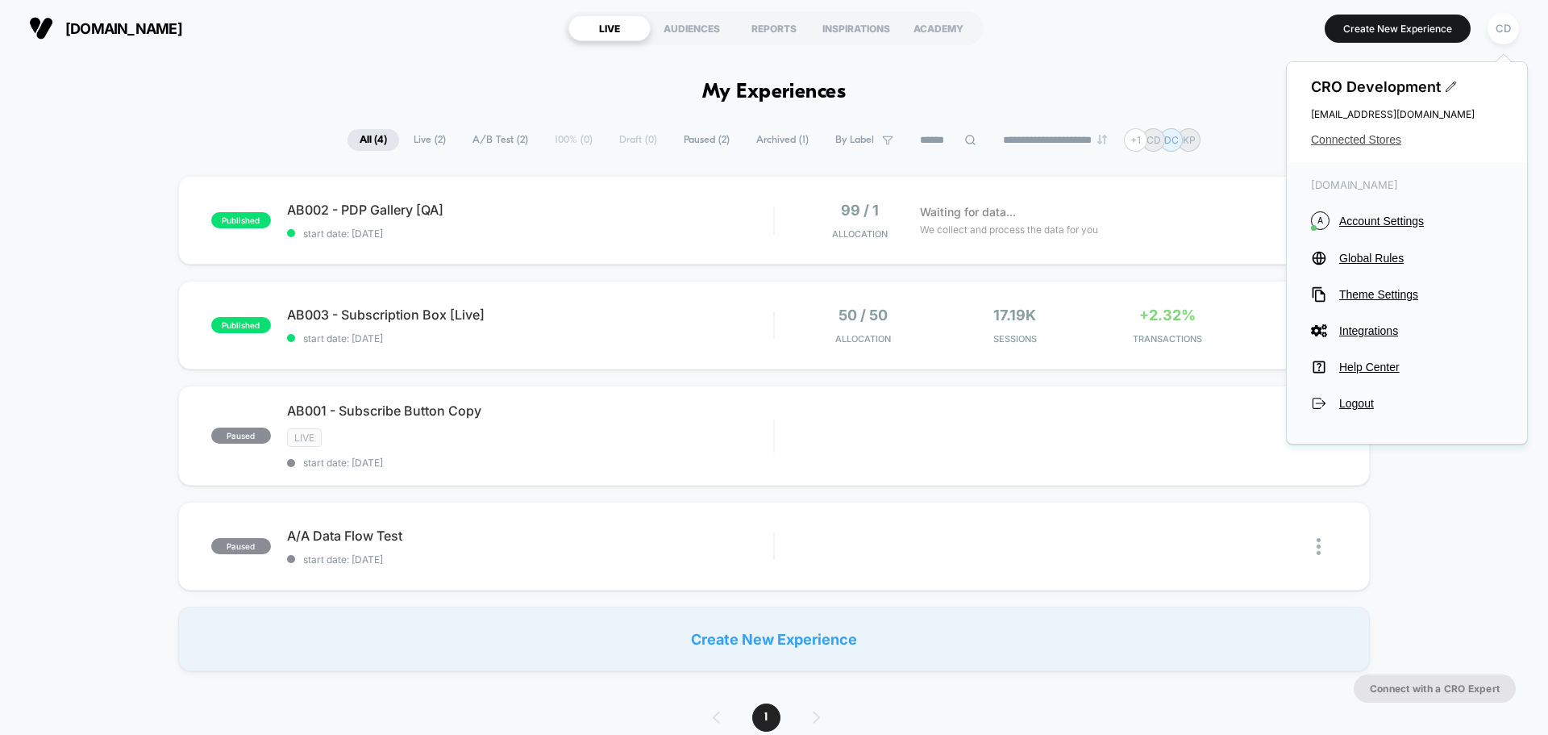
click at [1374, 134] on span "Connected Stores" at bounding box center [1407, 139] width 192 height 13
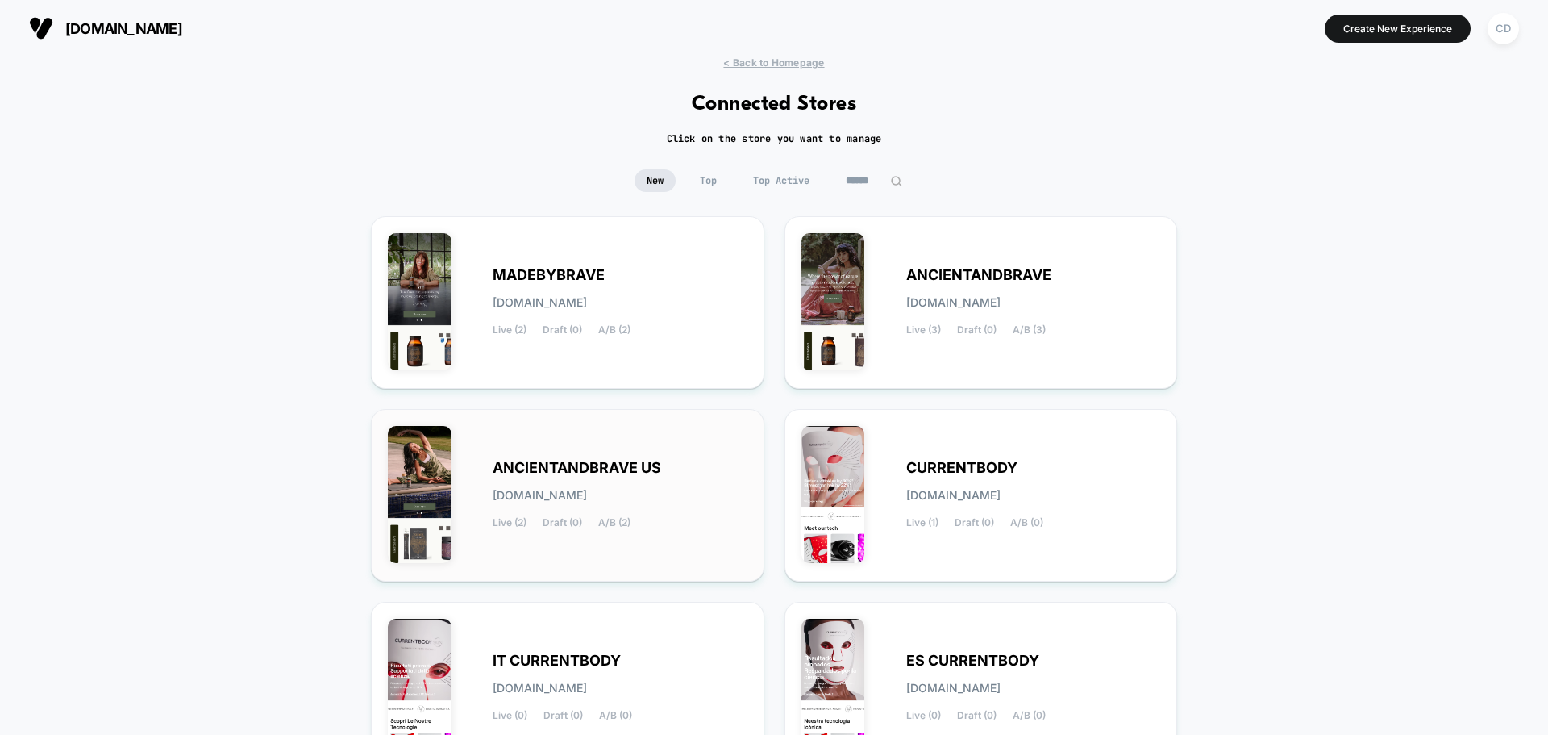
click at [678, 452] on div "ANCIENTANDBRAVE US ancientandbrave-us.myshopify.com Live (2) Draft (0) A/B (2)" at bounding box center [568, 495] width 360 height 139
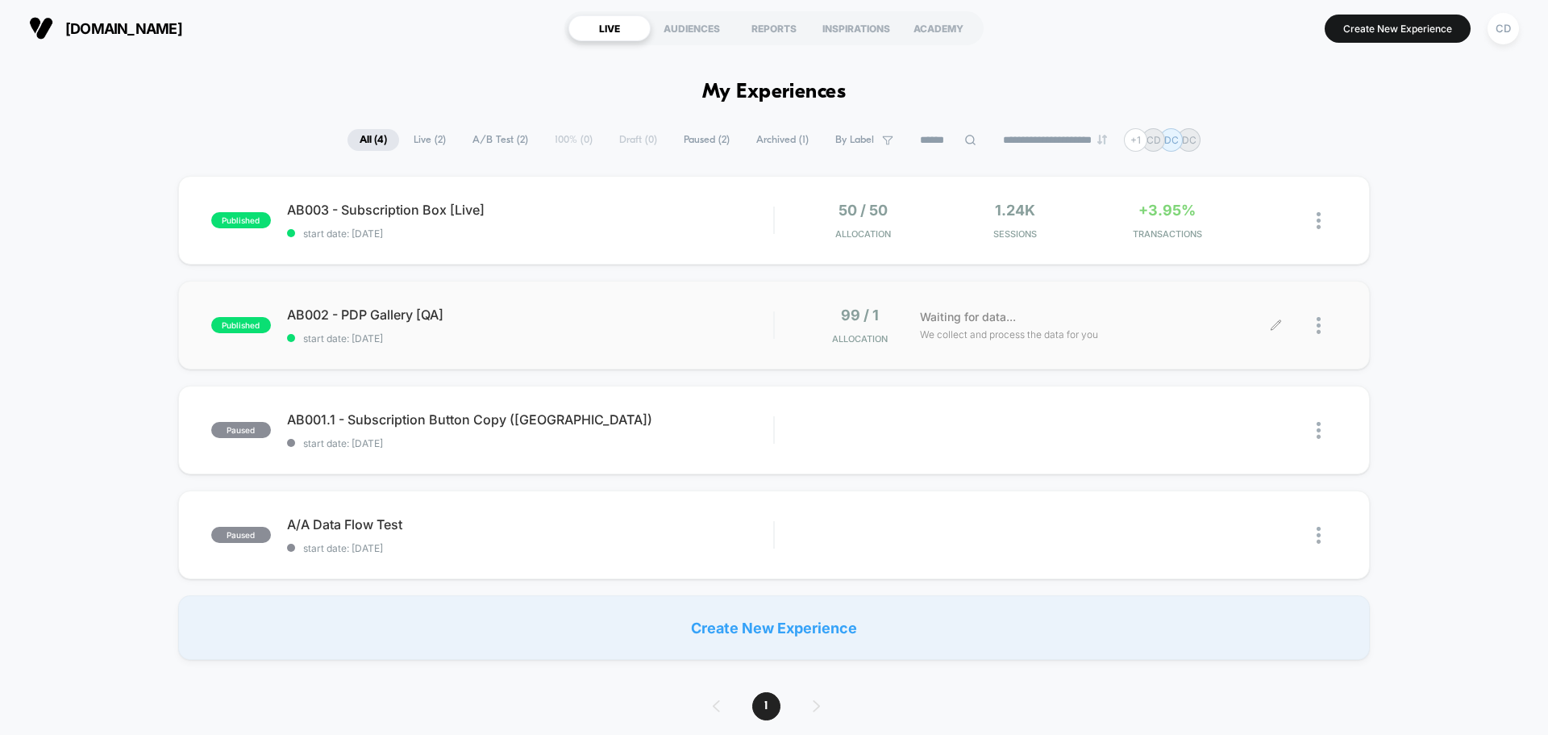
click at [1277, 327] on icon at bounding box center [1276, 325] width 12 height 12
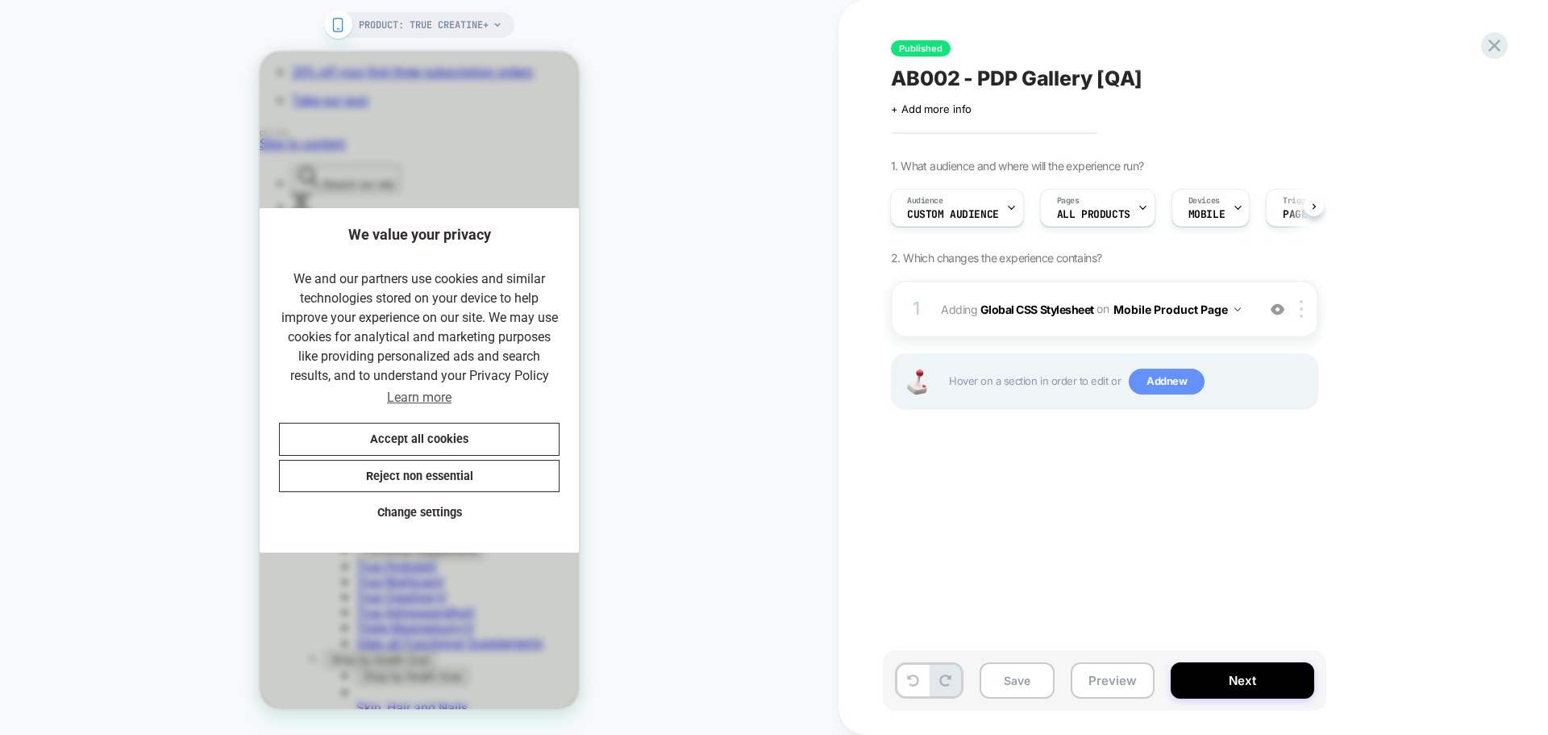
scroll to position [0, 332]
click at [1169, 393] on span "Add new" at bounding box center [1167, 382] width 76 height 26
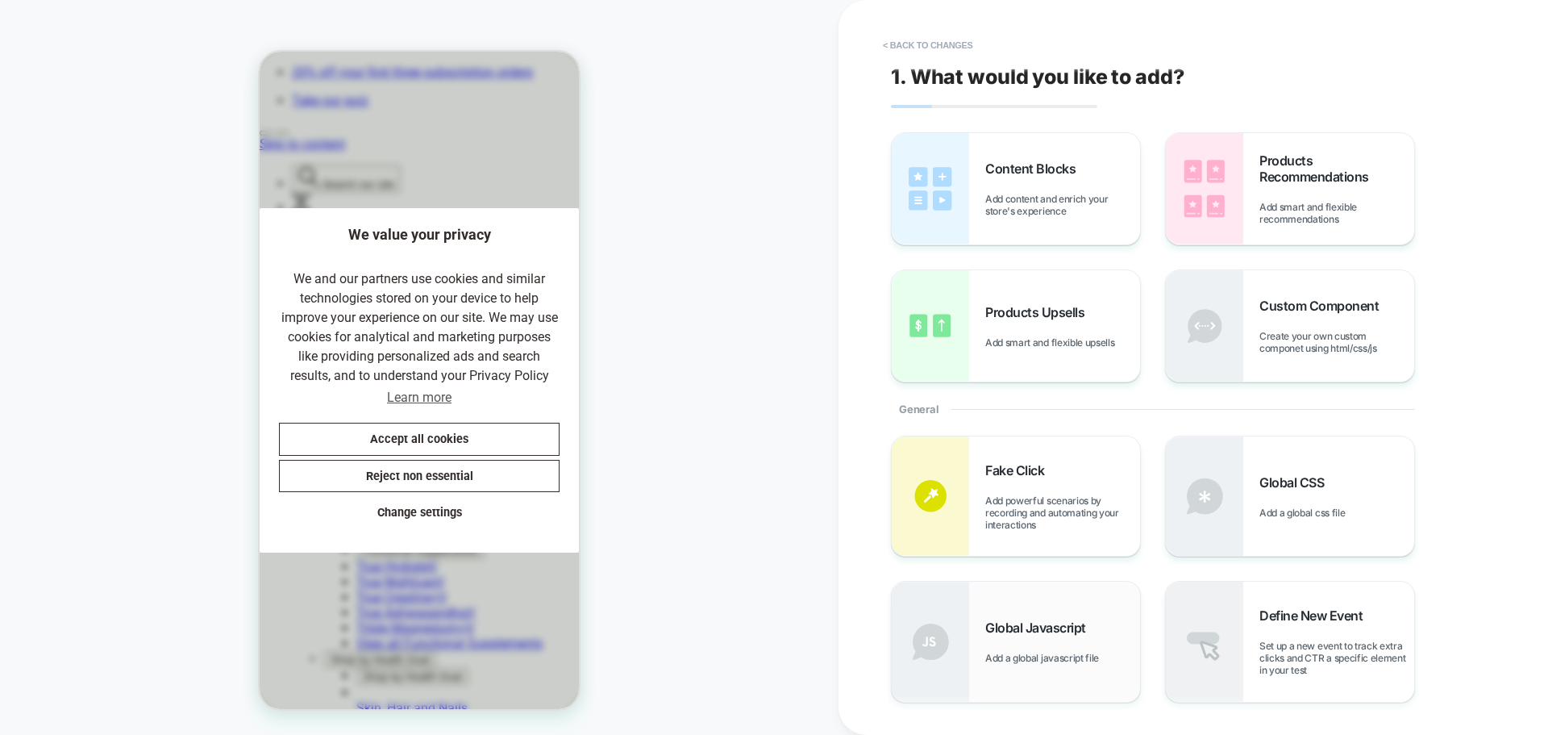
click at [1046, 656] on span "Add a global javascript file" at bounding box center [1046, 658] width 122 height 12
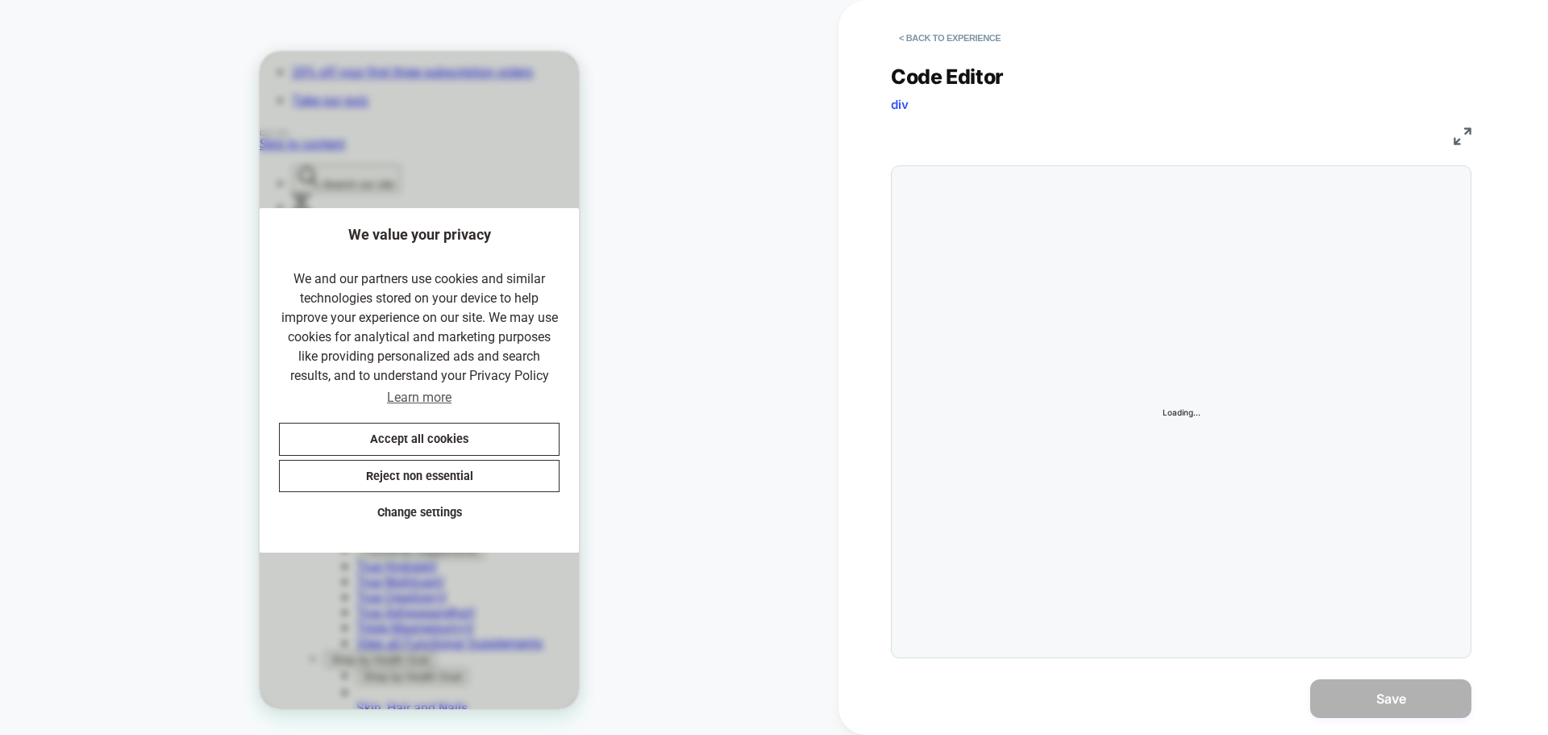
click at [0, 0] on div at bounding box center [0, 0] width 0 height 0
click at [1088, 447] on div at bounding box center [1213, 411] width 498 height 475
type textarea "**********"
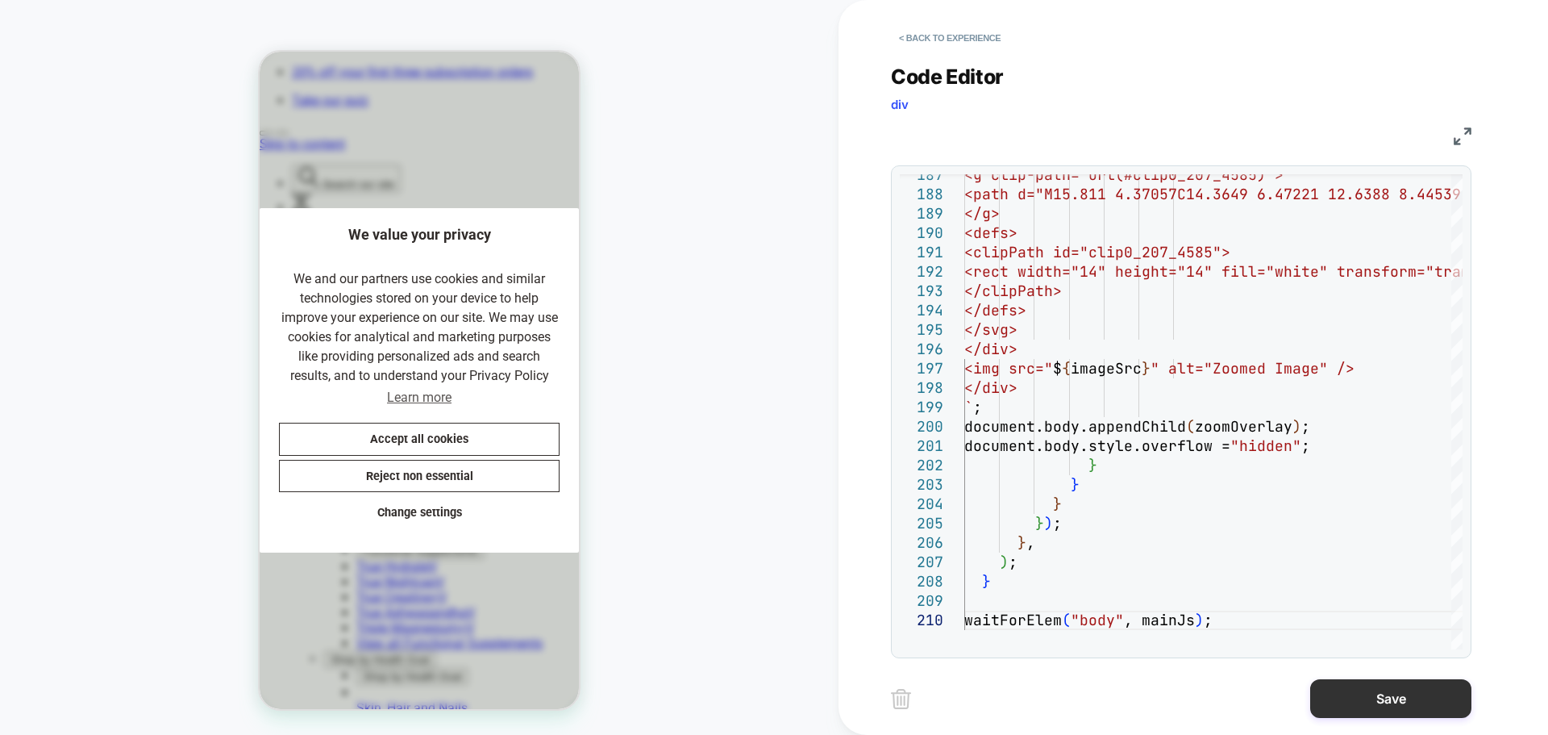
click at [1348, 697] on button "Save" at bounding box center [1390, 698] width 161 height 39
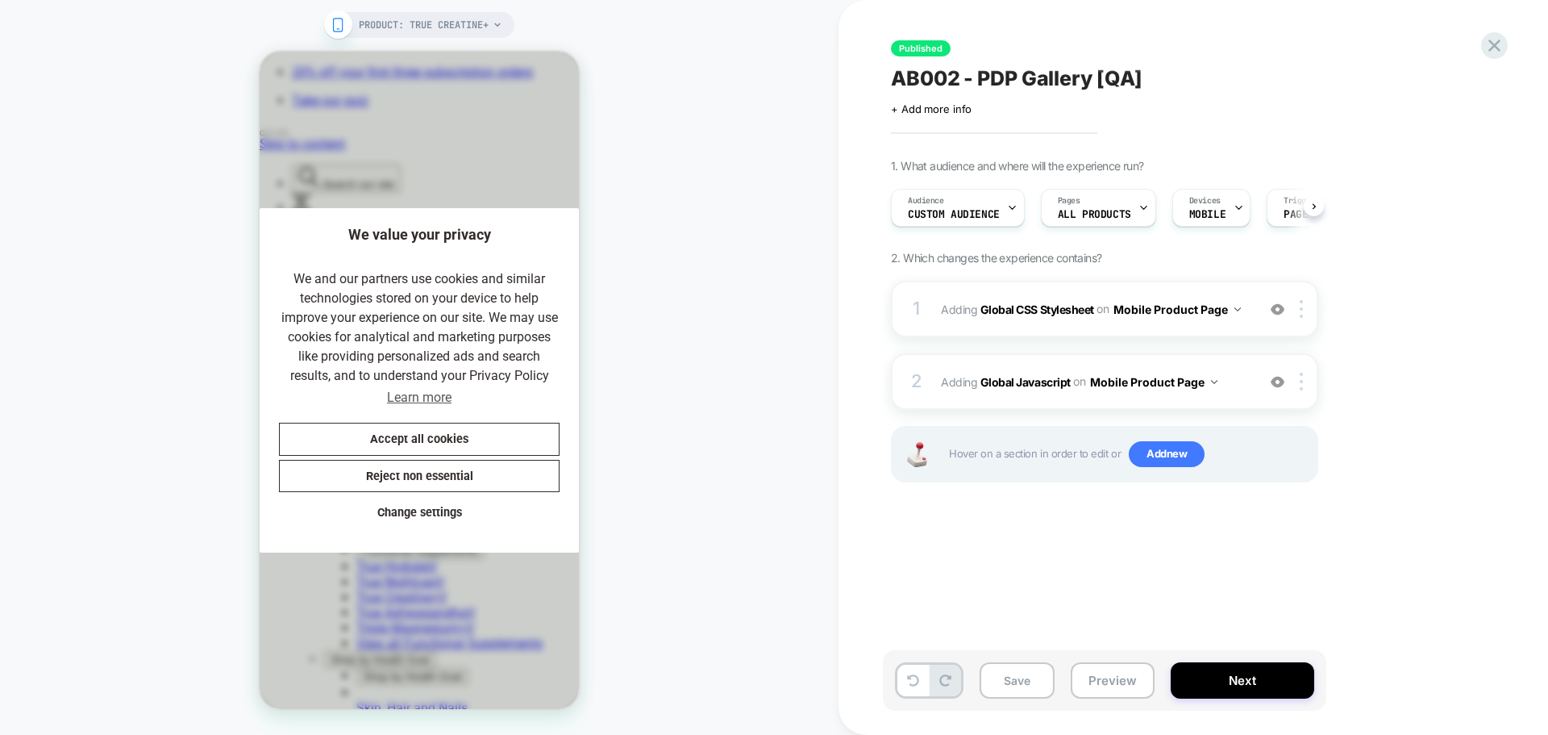
scroll to position [0, 1]
click at [1029, 664] on button "Save" at bounding box center [1017, 680] width 75 height 36
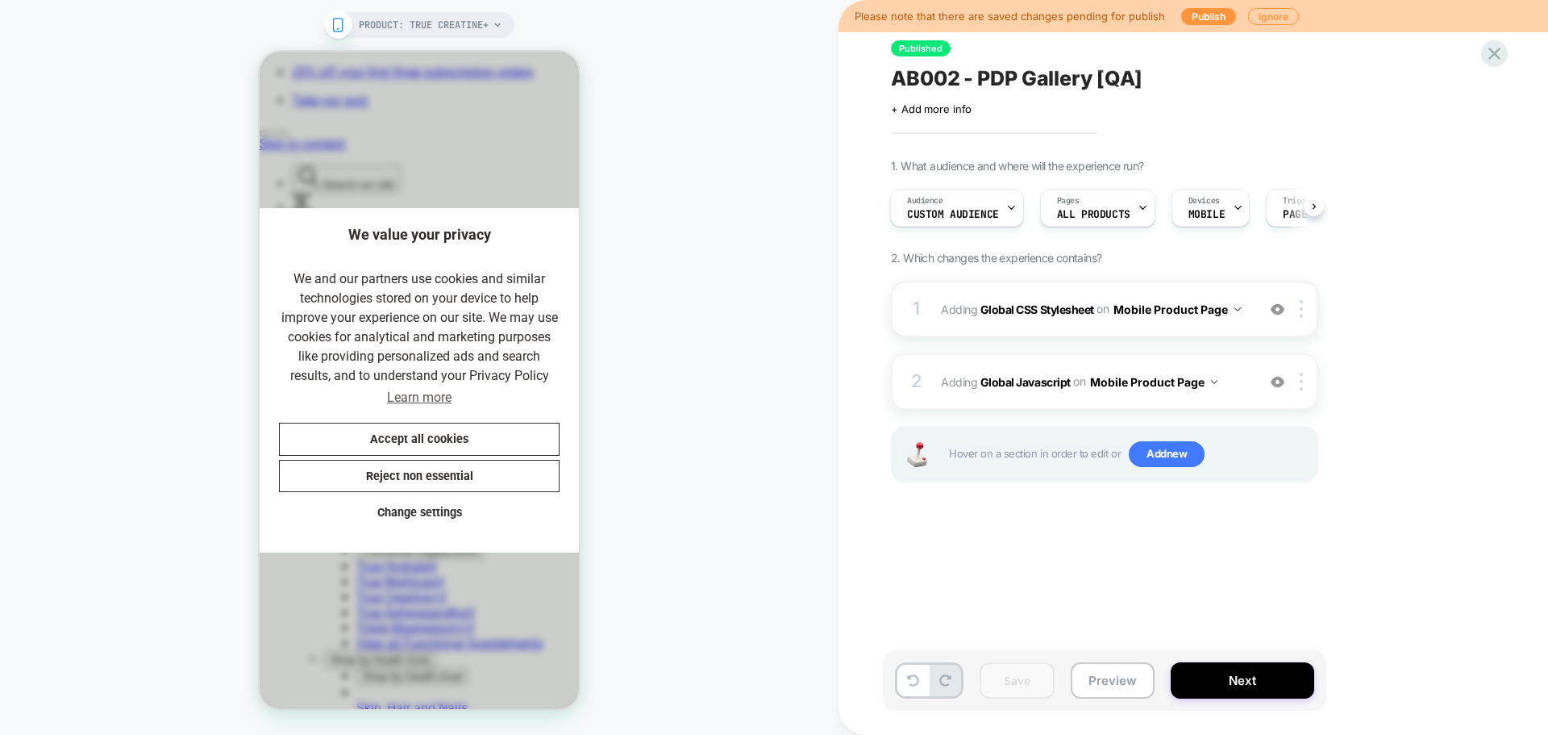
click at [1282, 311] on img at bounding box center [1278, 309] width 14 height 14
click at [1027, 674] on button "Save" at bounding box center [1017, 680] width 75 height 36
click at [1211, 19] on button "Publish" at bounding box center [1208, 16] width 55 height 17
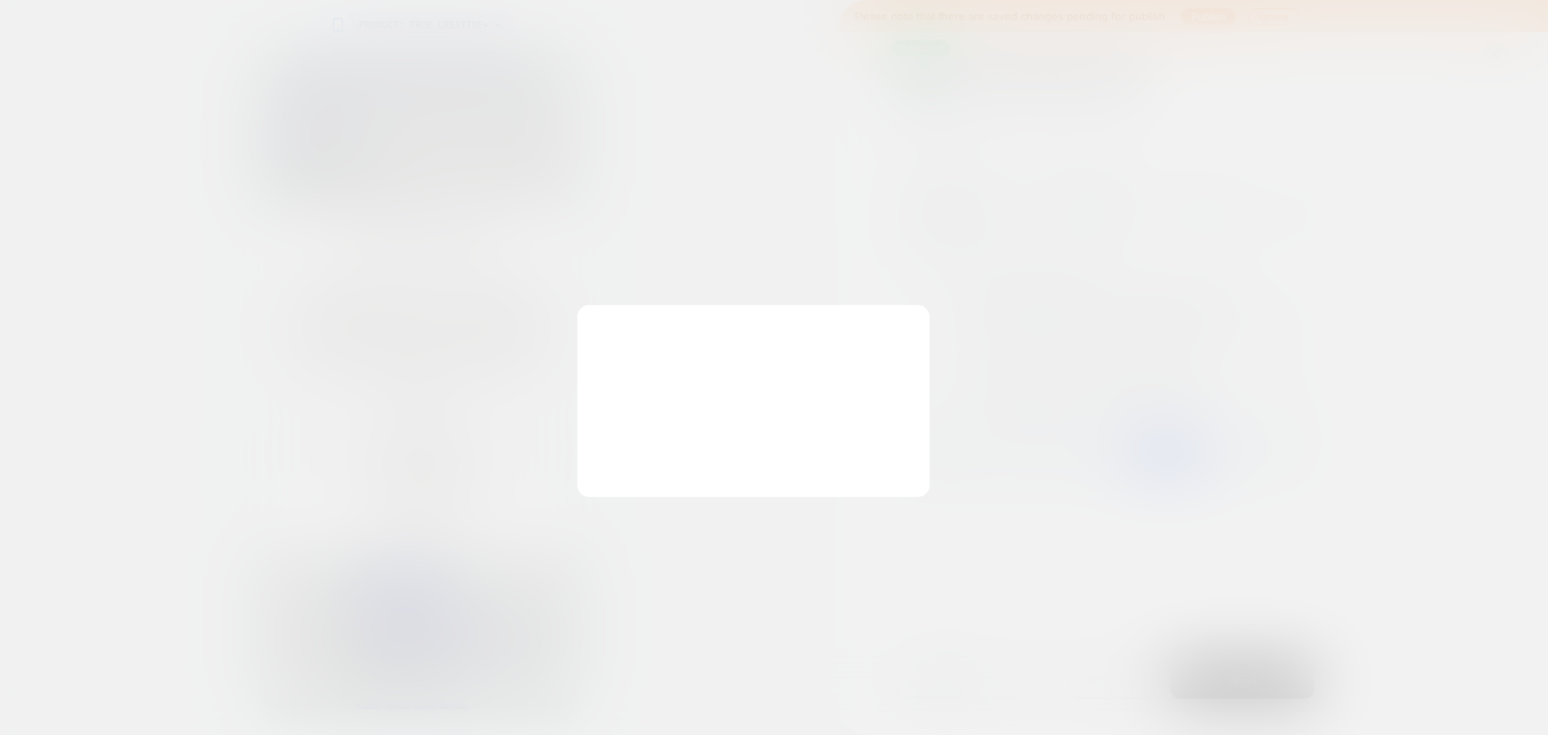
scroll to position [0, 0]
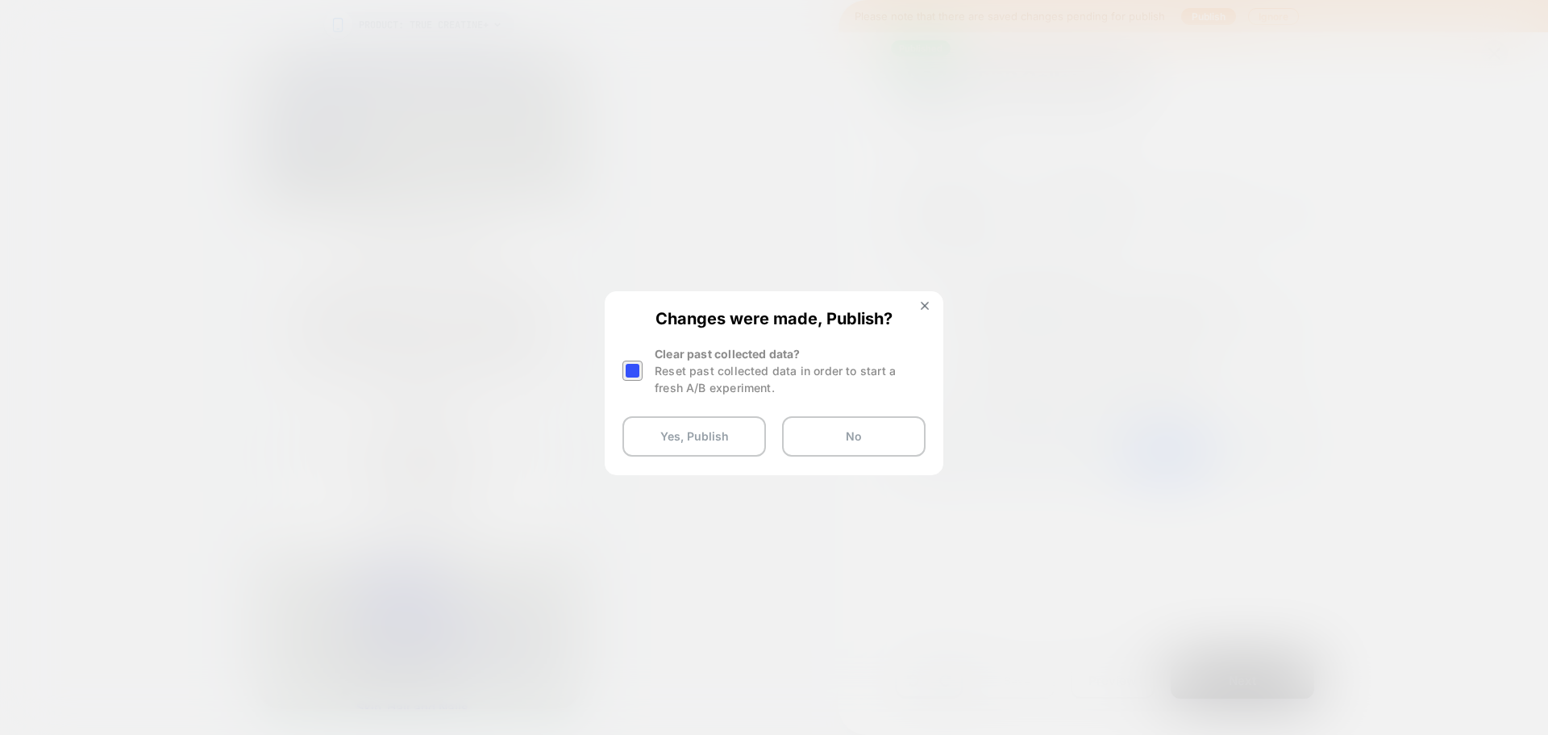
click at [628, 367] on div at bounding box center [633, 370] width 20 height 20
click at [684, 434] on button "Yes, Publish" at bounding box center [695, 436] width 144 height 40
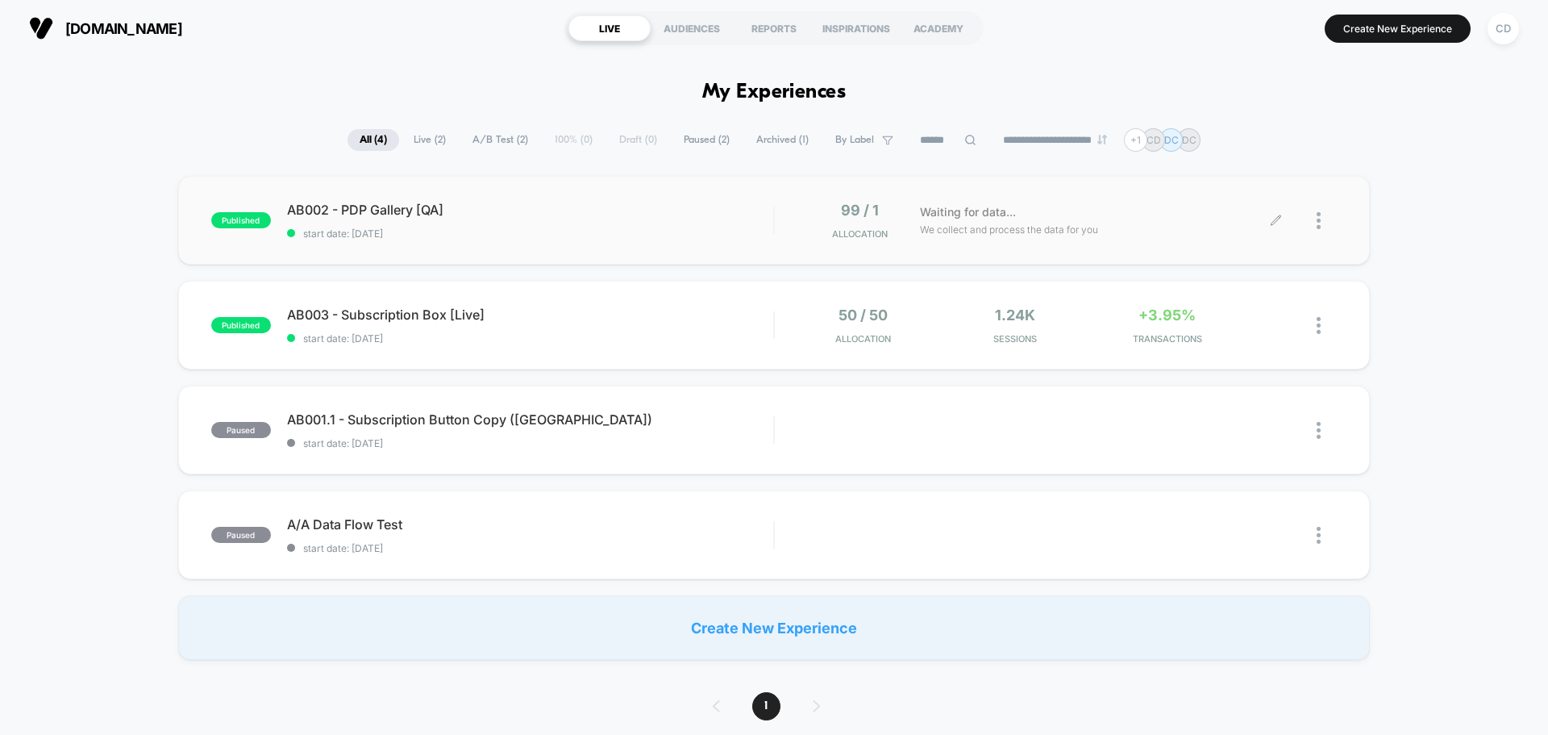
click at [1276, 217] on icon at bounding box center [1276, 221] width 12 height 12
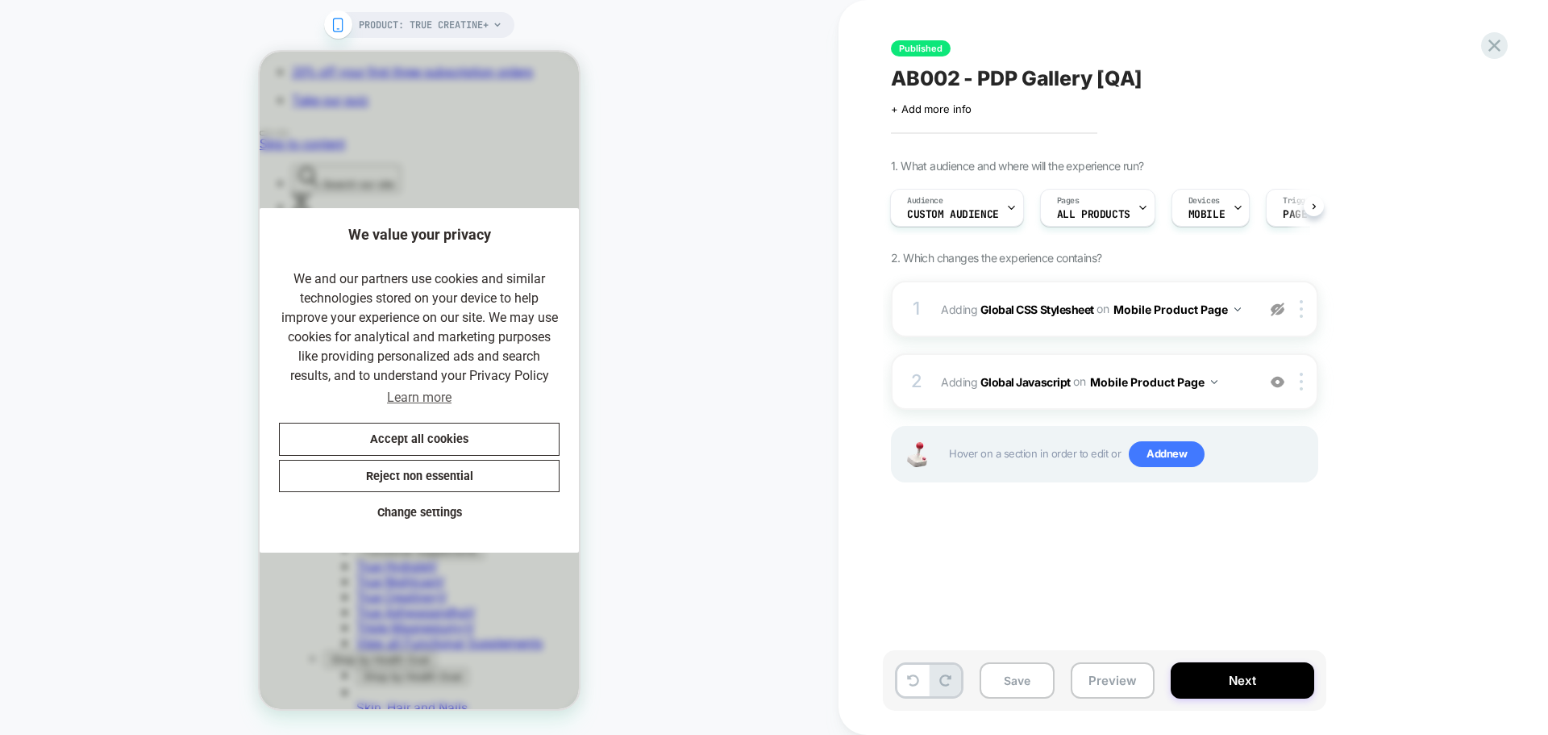
scroll to position [0, 332]
